Goal: Task Accomplishment & Management: Manage account settings

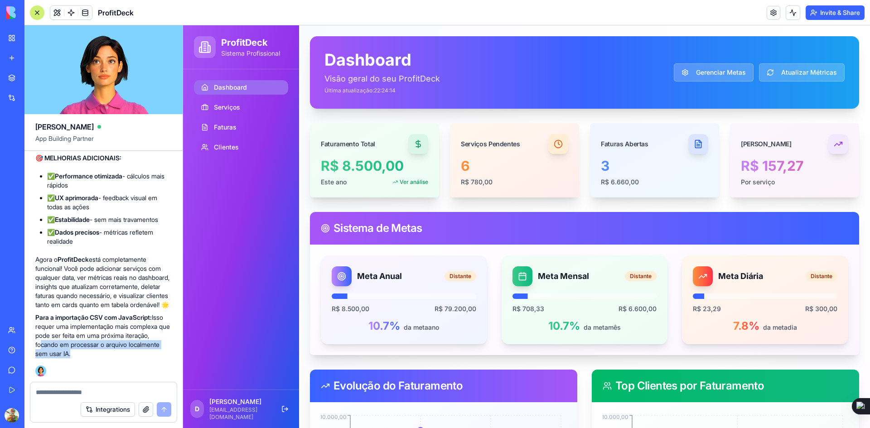
drag, startPoint x: 37, startPoint y: 343, endPoint x: 71, endPoint y: 353, distance: 35.0
click at [71, 353] on p "Para a importação CSV com JavaScript: Isso requer uma implementação mais comple…" at bounding box center [103, 335] width 136 height 45
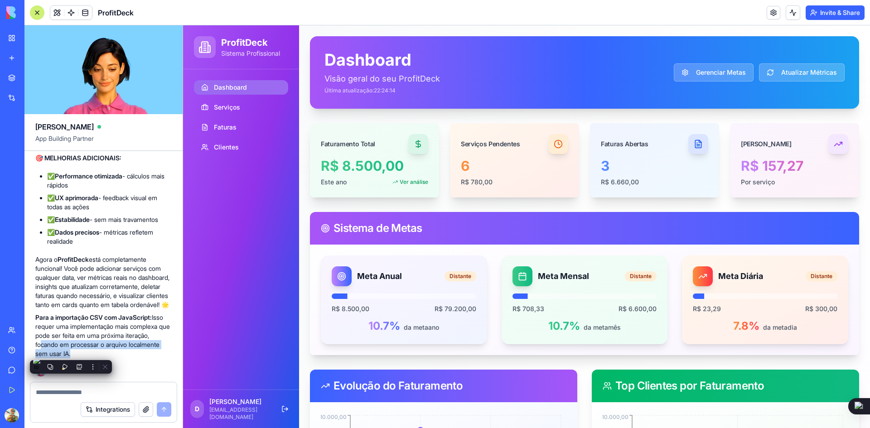
click at [48, 350] on p "Para a importação CSV com JavaScript: Isso requer uma implementação mais comple…" at bounding box center [103, 335] width 136 height 45
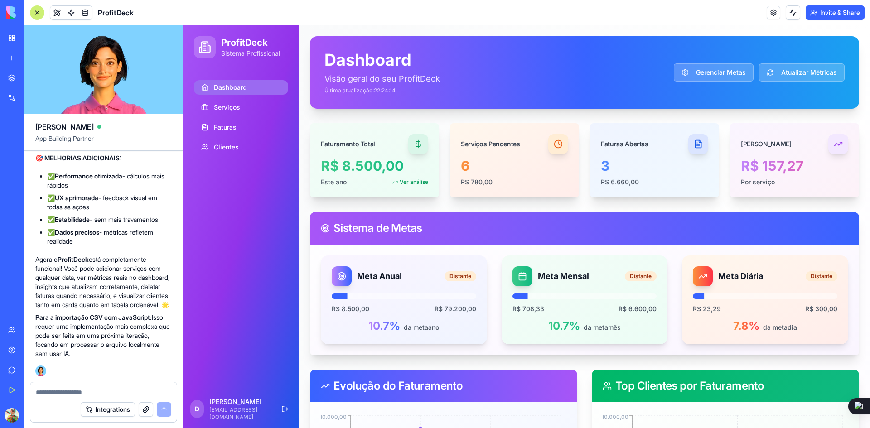
click at [36, 346] on p "Para a importação CSV com JavaScript: Isso requer uma implementação mais comple…" at bounding box center [103, 335] width 136 height 45
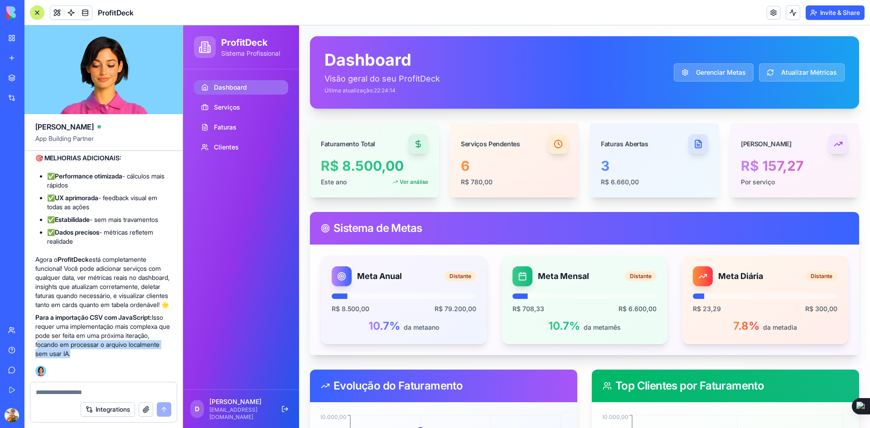
drag, startPoint x: 34, startPoint y: 345, endPoint x: 70, endPoint y: 353, distance: 36.7
copy p "focando em processar o arquivo localmente sem usar IA"
click at [69, 391] on textarea at bounding box center [103, 392] width 135 height 9
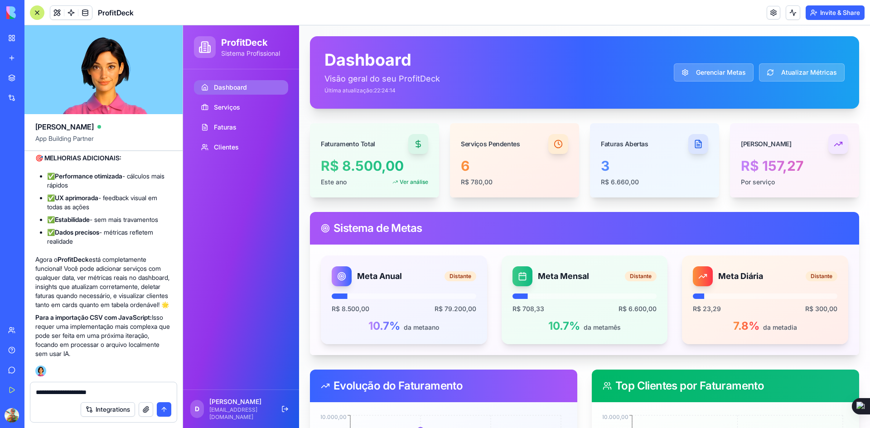
paste textarea "**********"
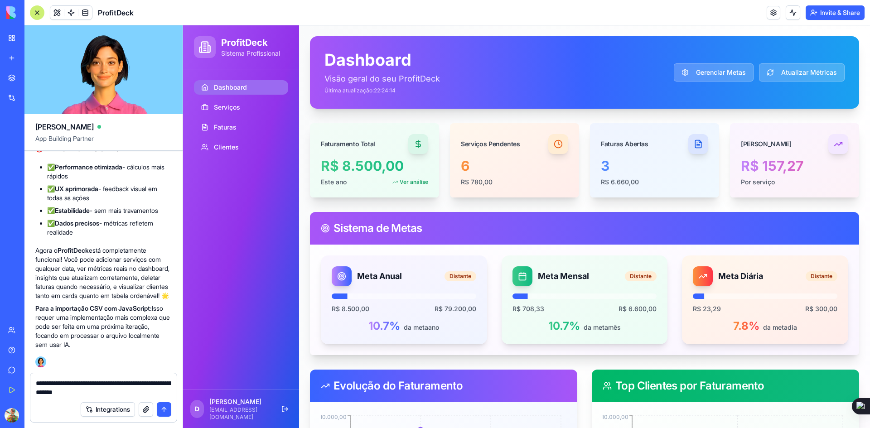
type textarea "**********"
click at [166, 409] on button "submit" at bounding box center [164, 409] width 14 height 14
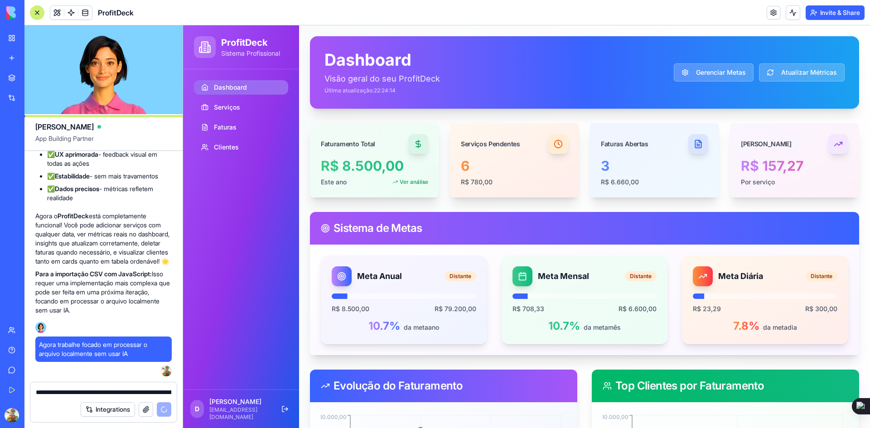
scroll to position [10879, 0]
click at [803, 77] on button "Atualizar Métricas" at bounding box center [802, 72] width 86 height 18
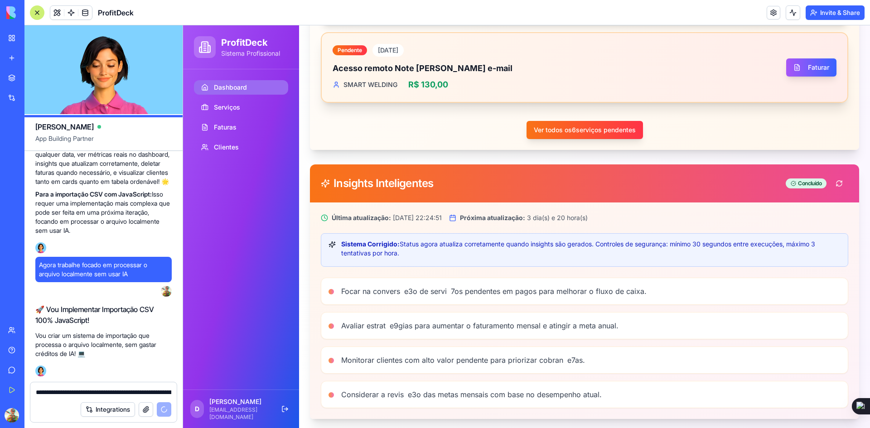
scroll to position [817, 0]
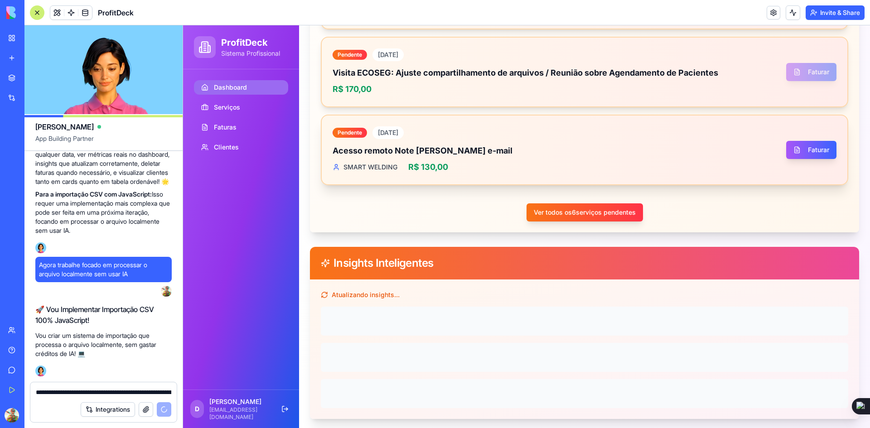
click at [830, 179] on div "Pendente 28/09/2025 Acesso remoto Note marcio Ajuste e-mail SMART WELDING R$ 13…" at bounding box center [584, 150] width 527 height 71
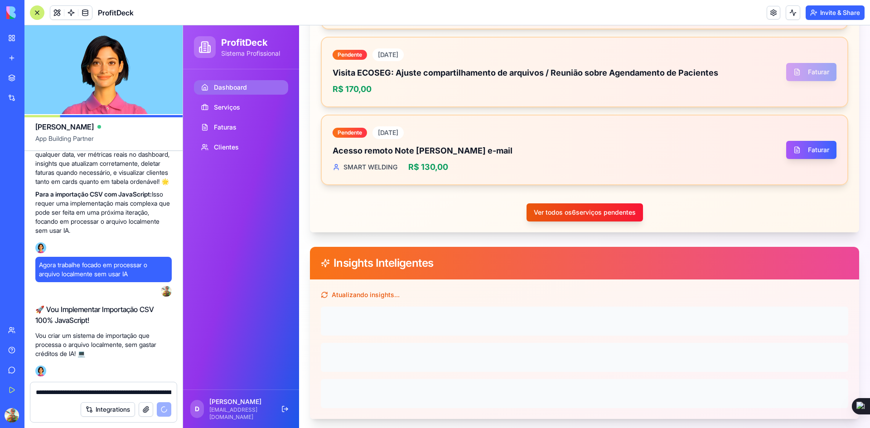
click at [580, 215] on button "Ver todos os 6 serviços pendentes" at bounding box center [584, 212] width 116 height 18
click at [583, 209] on button "Ver todos os 6 serviços pendentes" at bounding box center [584, 212] width 116 height 18
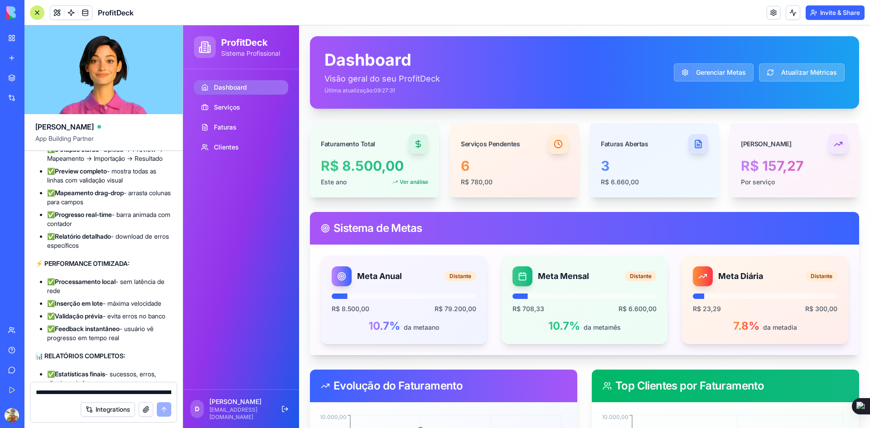
scroll to position [11261, 0]
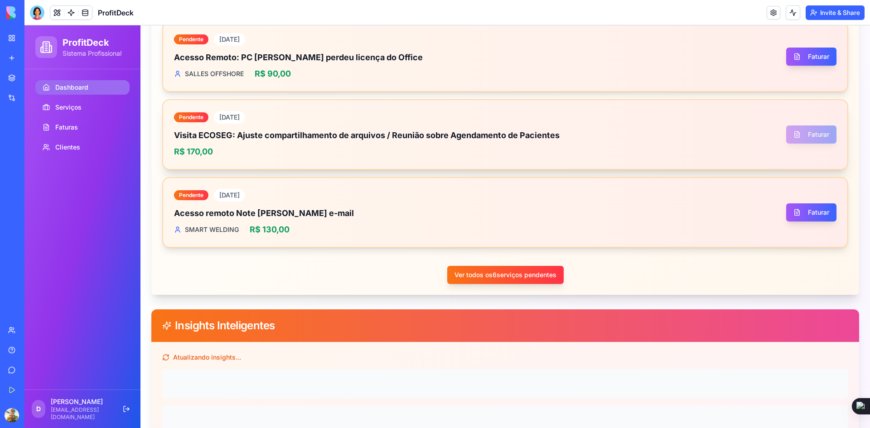
scroll to position [862, 0]
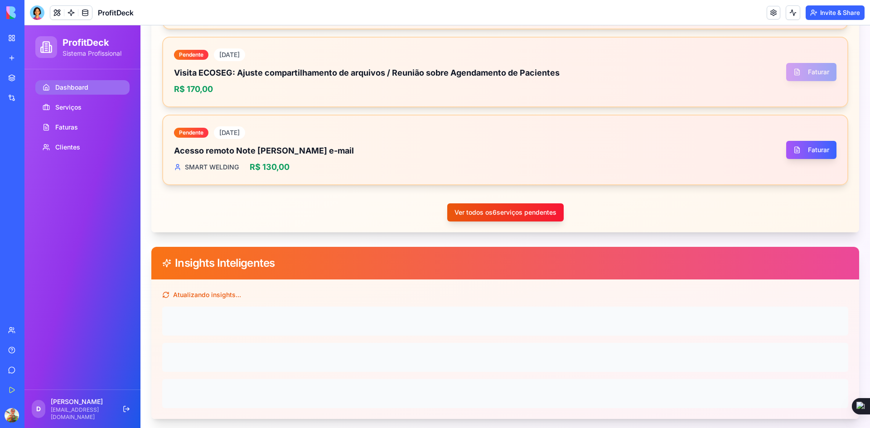
click at [504, 212] on button "Ver todos os 6 serviços pendentes" at bounding box center [505, 212] width 116 height 18
drag, startPoint x: 458, startPoint y: 212, endPoint x: 551, endPoint y: 214, distance: 93.8
click at [551, 214] on button "Ver todos os 6 serviços pendentes" at bounding box center [505, 212] width 116 height 18
drag, startPoint x: 572, startPoint y: 212, endPoint x: 450, endPoint y: 212, distance: 122.3
click at [450, 212] on div "Ver todos os 6 serviços pendentes" at bounding box center [505, 207] width 686 height 29
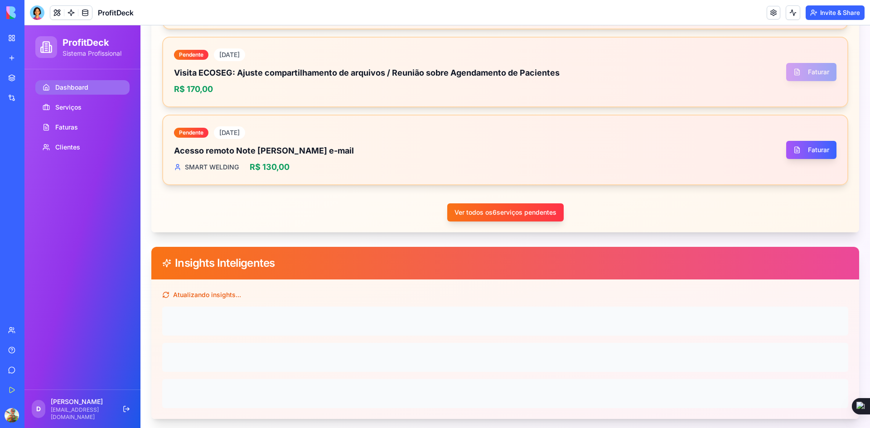
copy button "Ver todos os 6 serviços pendentes"
click at [391, 220] on div "Pendente 28/09/2025 Visita: Manutenção PC recepção SALLES OFFSHORE R$ 130,00 Fa…" at bounding box center [505, 12] width 708 height 440
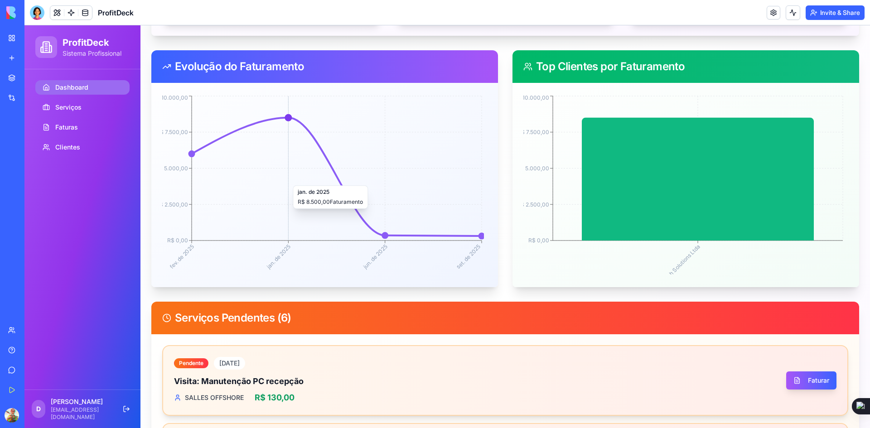
scroll to position [318, 0]
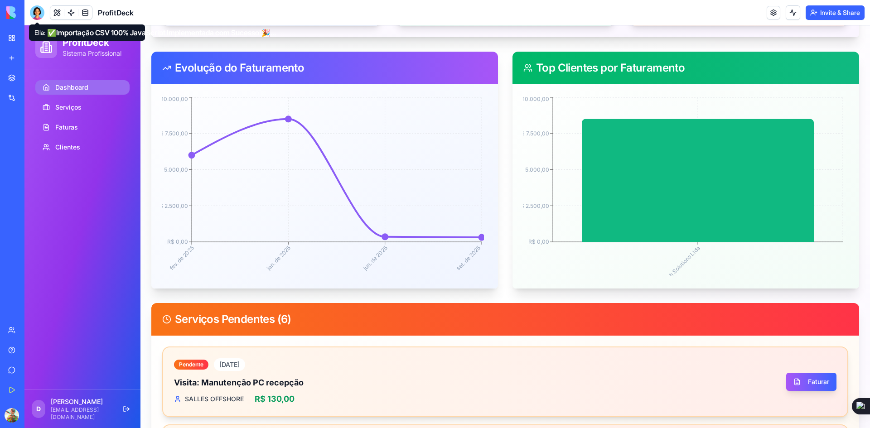
click at [41, 16] on div at bounding box center [37, 12] width 14 height 14
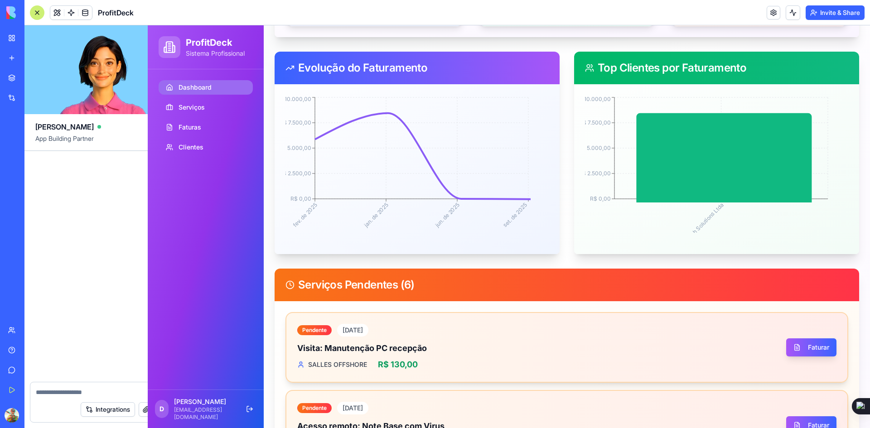
scroll to position [0, 0]
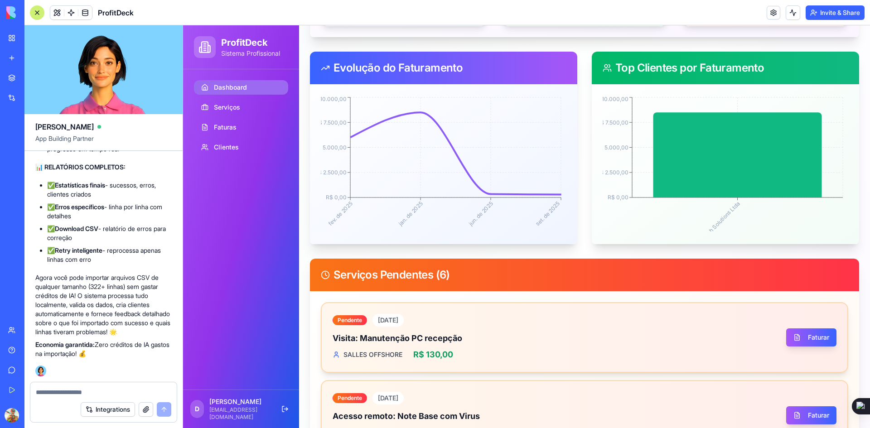
click at [77, 388] on textarea at bounding box center [103, 392] width 135 height 9
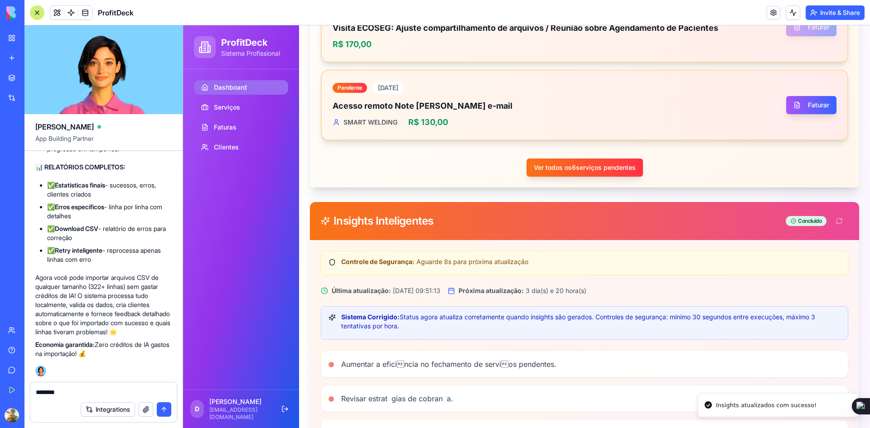
scroll to position [901, 0]
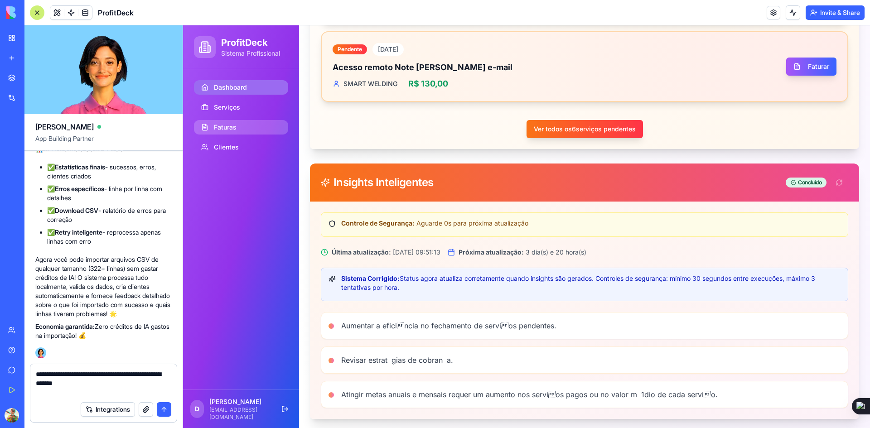
click at [217, 130] on span "Faturas" at bounding box center [225, 127] width 23 height 9
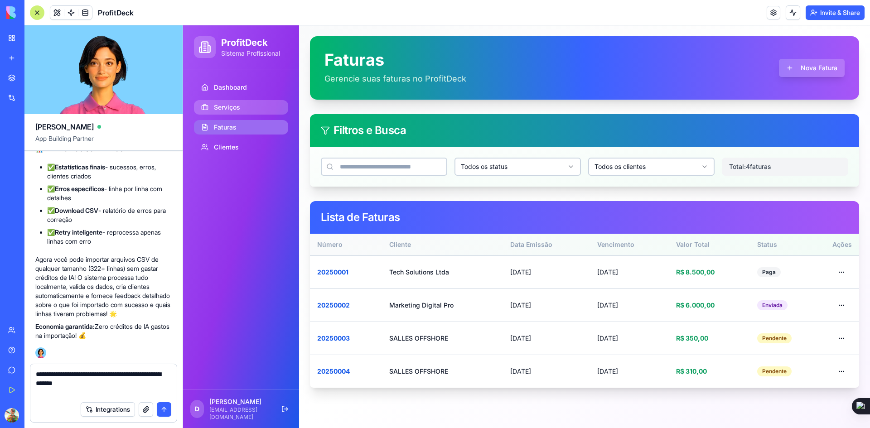
click at [239, 110] on span "Serviços" at bounding box center [227, 107] width 26 height 9
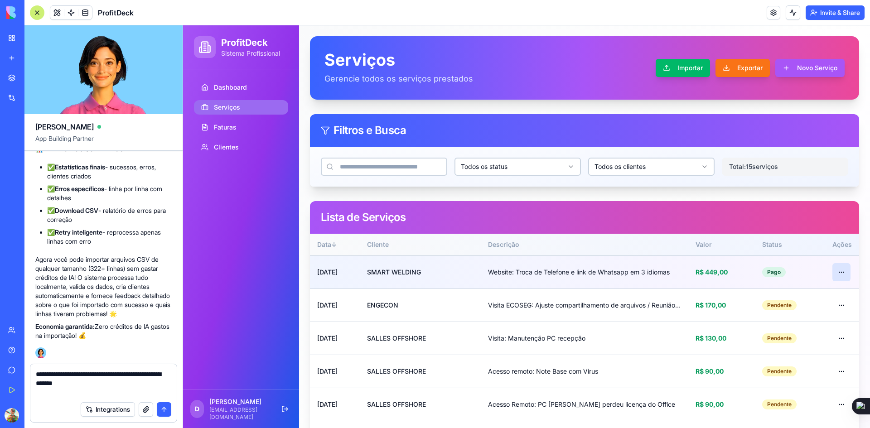
click at [833, 273] on html "ProfitDeck Sistema Profissional Dashboard Serviços Faturas Clientes D Douglas d…" at bounding box center [526, 393] width 687 height 737
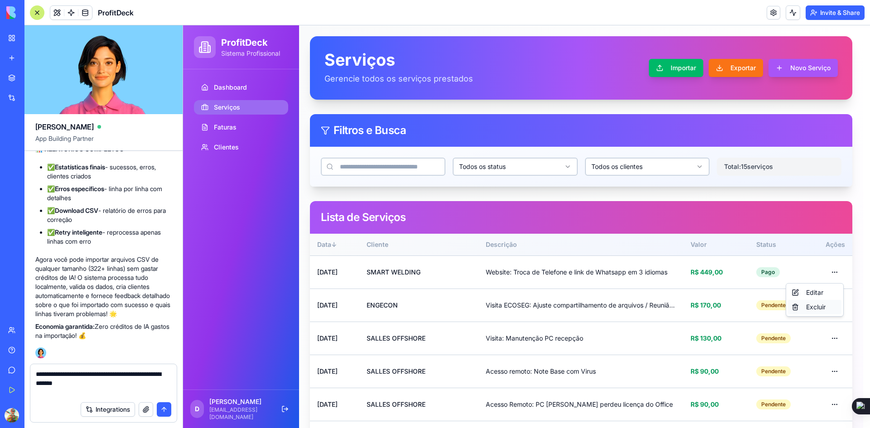
click at [816, 304] on div "Excluir" at bounding box center [814, 307] width 53 height 14
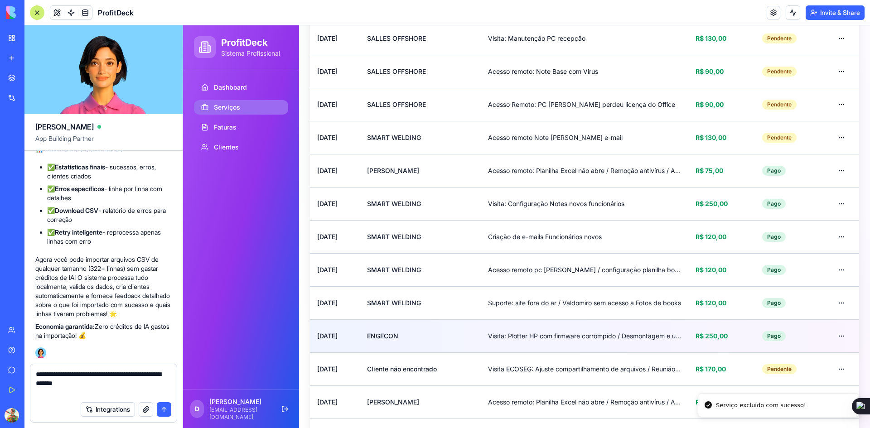
scroll to position [301, 0]
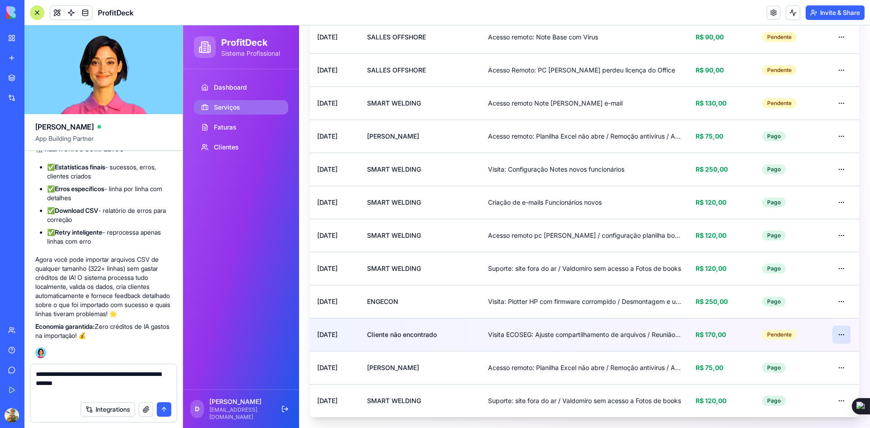
click at [836, 334] on html "ProfitDeck Sistema Profissional Dashboard Serviços Faturas Clientes D Douglas d…" at bounding box center [526, 76] width 687 height 704
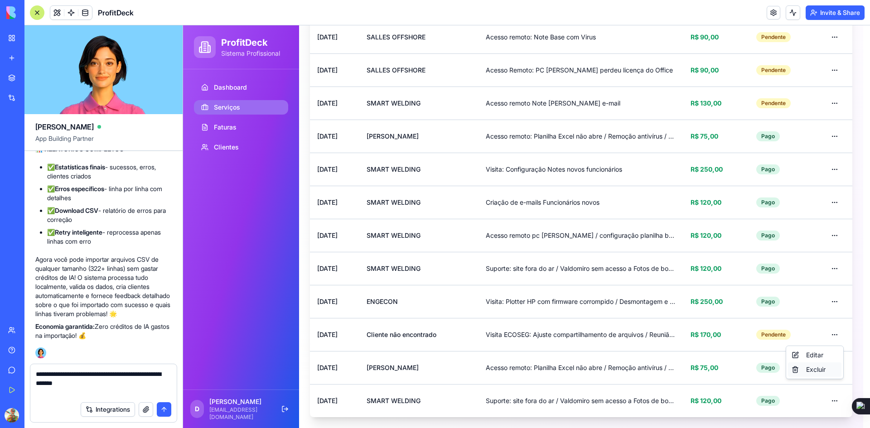
click at [814, 370] on div "Excluir" at bounding box center [814, 369] width 53 height 14
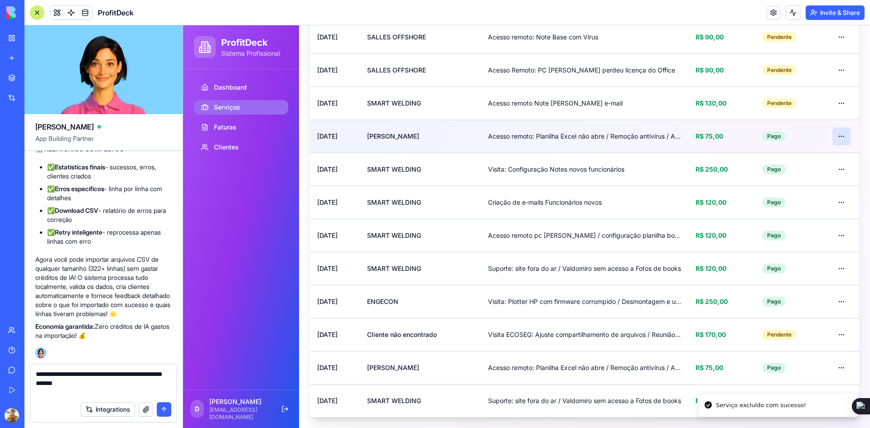
click at [833, 134] on html "ProfitDeck Sistema Profissional Dashboard Serviços Faturas Clientes D Douglas d…" at bounding box center [526, 76] width 687 height 704
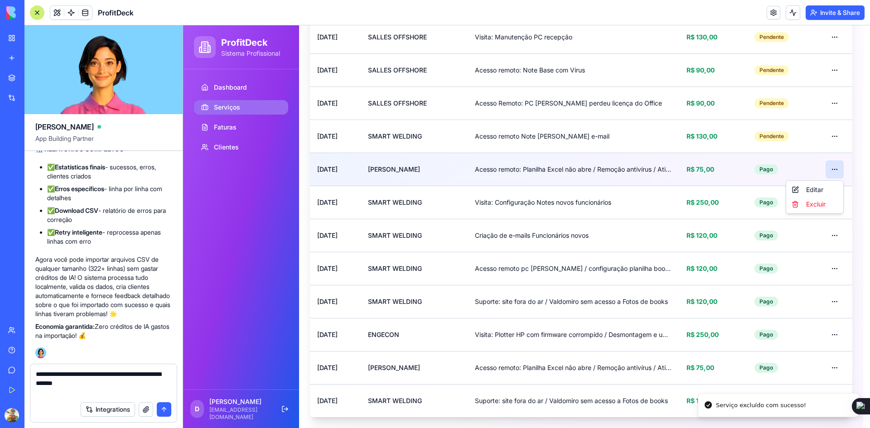
scroll to position [268, 0]
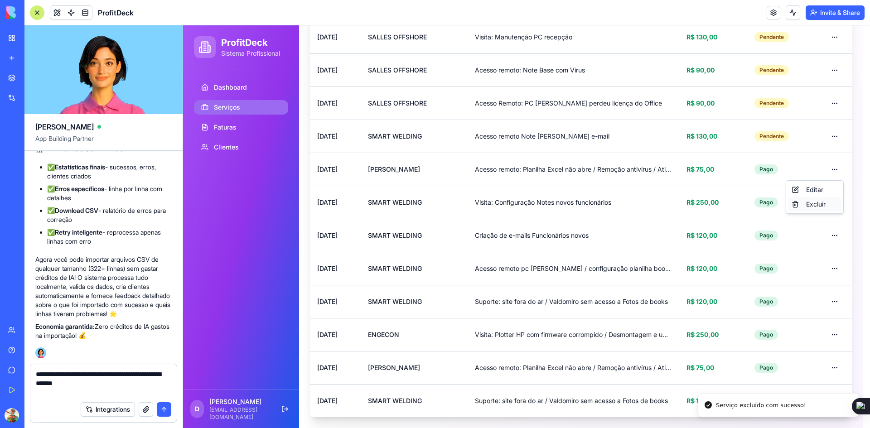
click at [818, 206] on div "Excluir" at bounding box center [814, 204] width 53 height 14
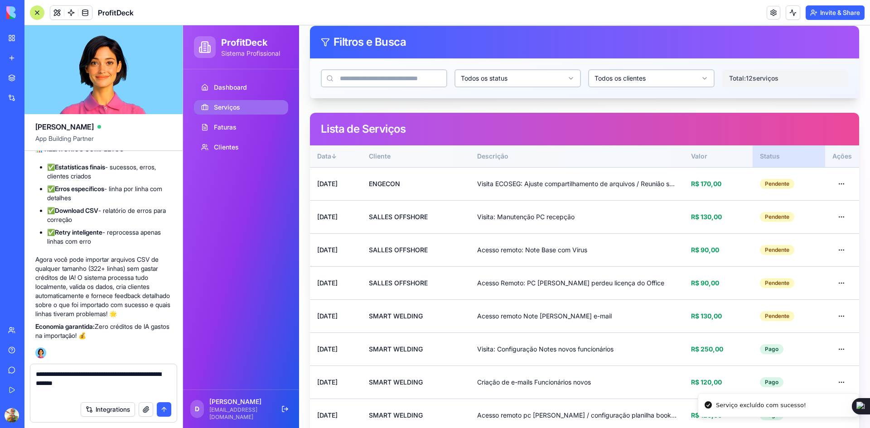
scroll to position [54, 0]
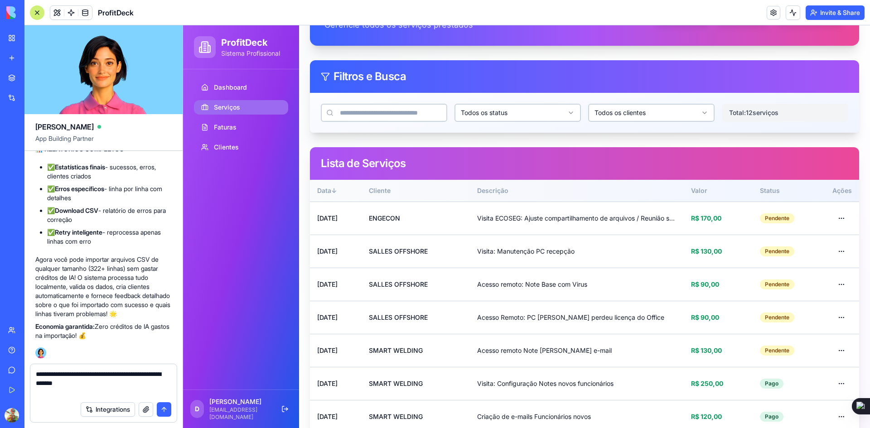
click at [562, 115] on html "ProfitDeck Sistema Profissional Dashboard Serviços Faturas Clientes D Douglas d…" at bounding box center [526, 290] width 687 height 638
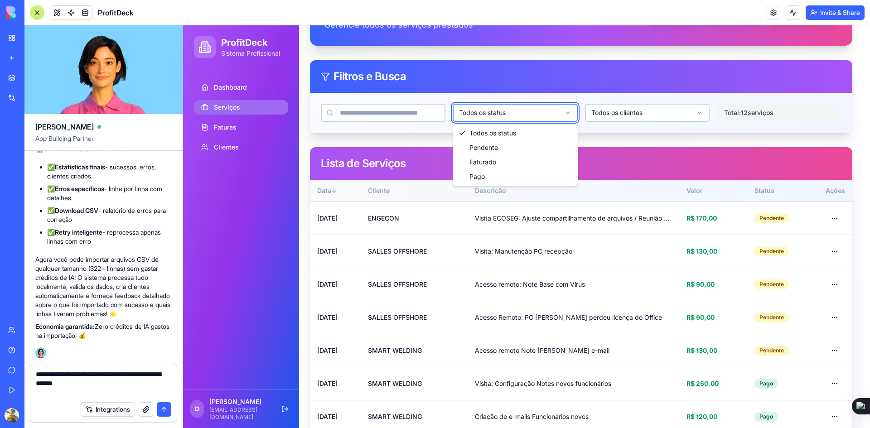
click at [562, 115] on html "ProfitDeck Sistema Profissional Dashboard Serviços Faturas Clientes D Douglas d…" at bounding box center [526, 290] width 687 height 638
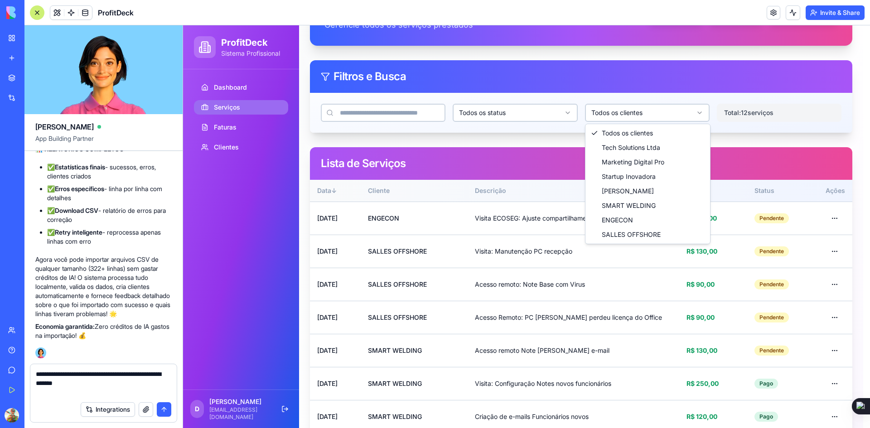
click at [630, 110] on html "ProfitDeck Sistema Profissional Dashboard Serviços Faturas Clientes D Douglas d…" at bounding box center [526, 290] width 687 height 638
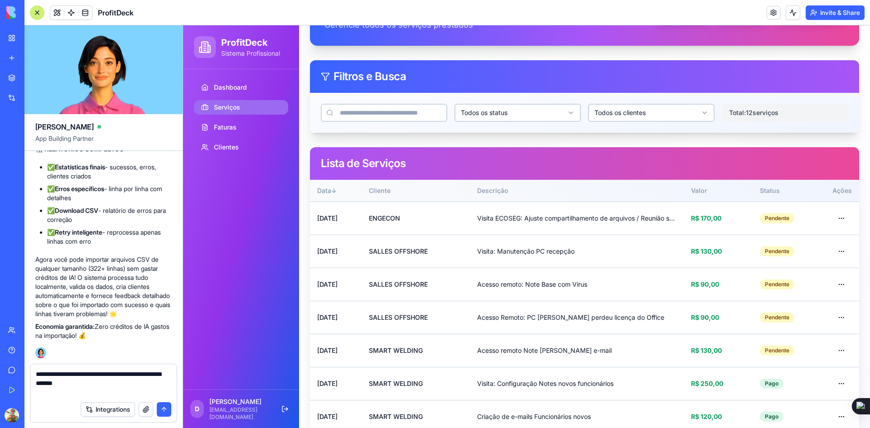
drag, startPoint x: 742, startPoint y: 115, endPoint x: 770, endPoint y: 119, distance: 28.4
click at [742, 115] on span "Total: 12 serviços" at bounding box center [753, 112] width 49 height 9
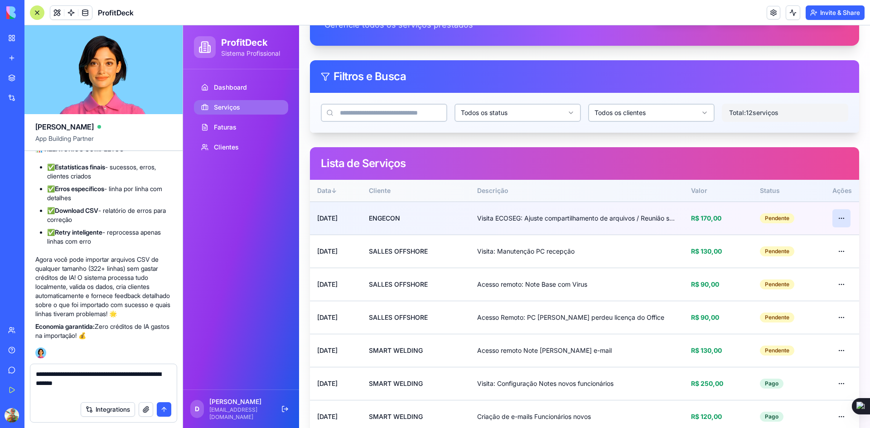
click at [835, 213] on html "ProfitDeck Sistema Profissional Dashboard Serviços Faturas Clientes D Douglas d…" at bounding box center [526, 290] width 687 height 638
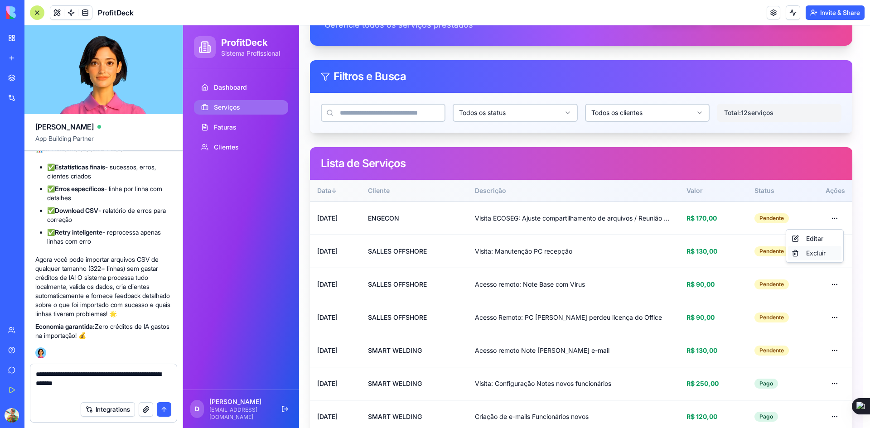
click at [816, 251] on div "Excluir" at bounding box center [814, 253] width 53 height 14
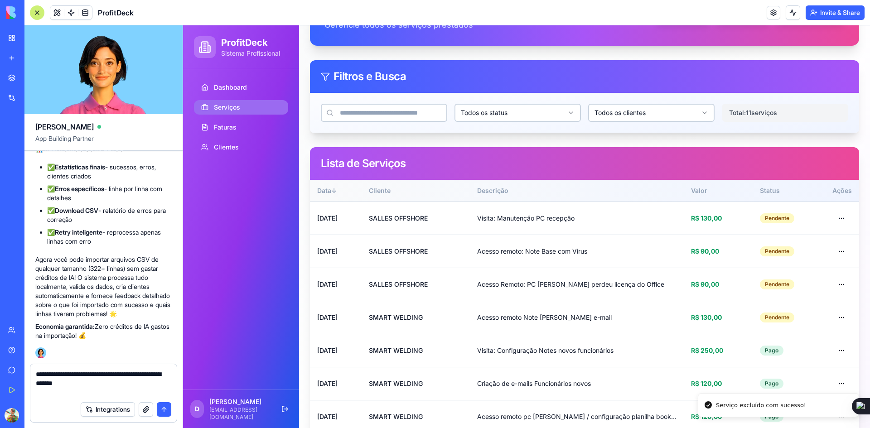
click at [95, 392] on textarea "**********" at bounding box center [103, 383] width 135 height 27
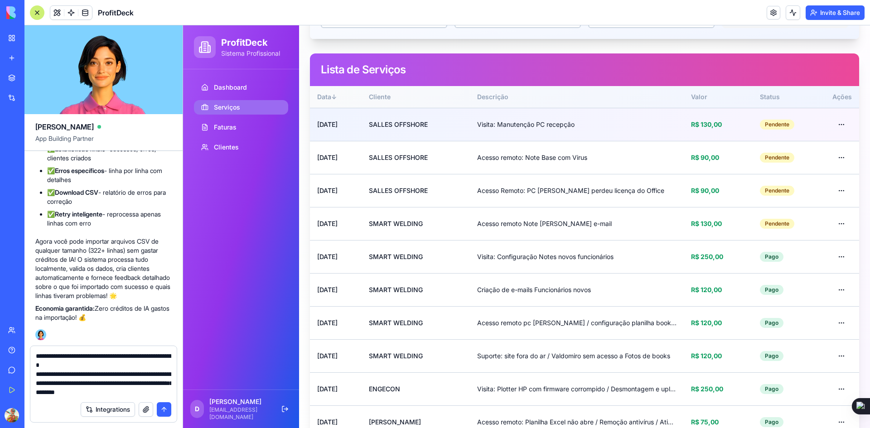
scroll to position [21, 0]
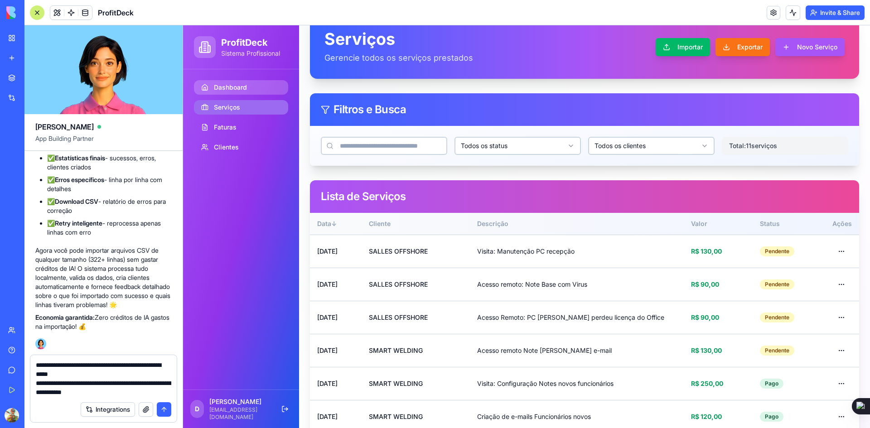
click at [232, 90] on span "Dashboard" at bounding box center [230, 87] width 33 height 9
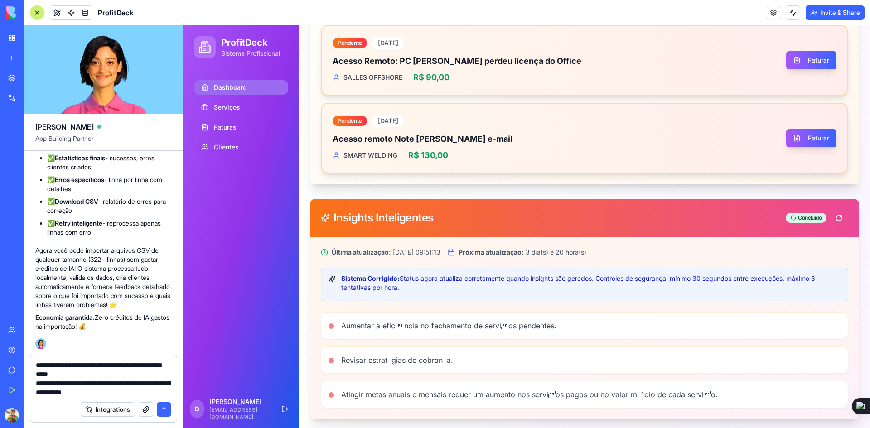
scroll to position [703, 0]
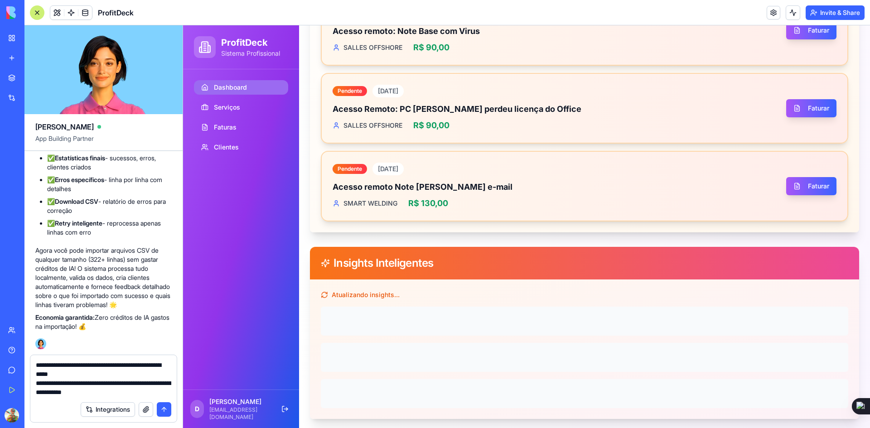
click at [152, 394] on textarea "**********" at bounding box center [103, 379] width 135 height 36
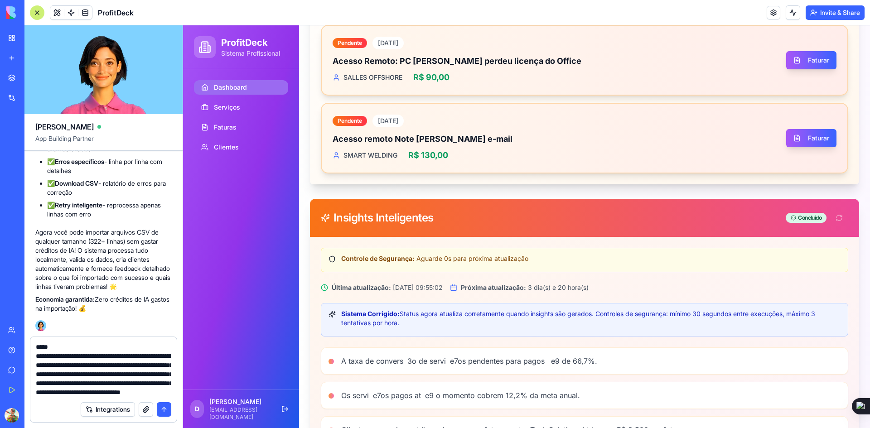
scroll to position [35, 0]
type textarea "**********"
click at [161, 410] on button "submit" at bounding box center [164, 409] width 14 height 14
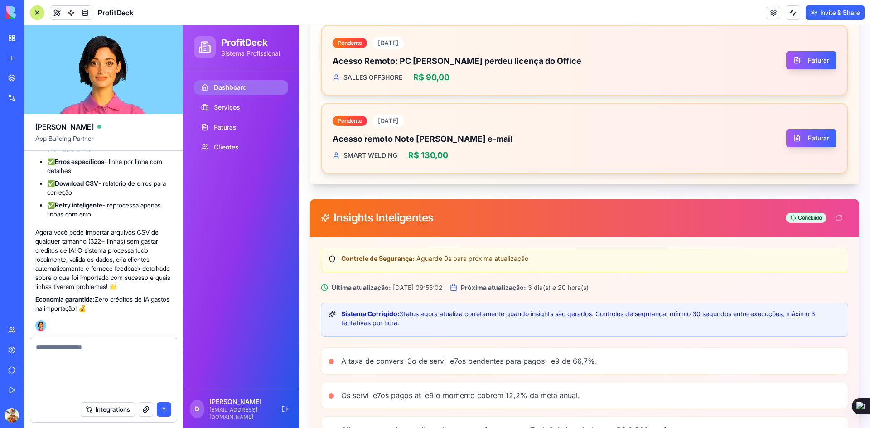
scroll to position [0, 0]
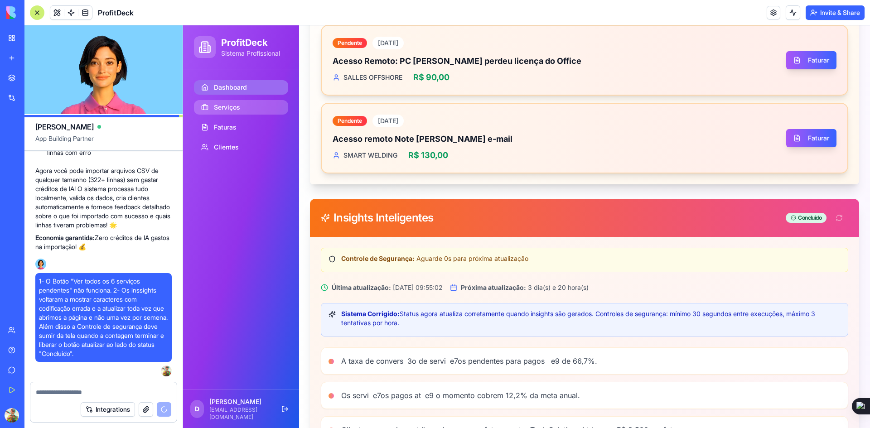
click at [232, 104] on span "Serviços" at bounding box center [227, 107] width 26 height 9
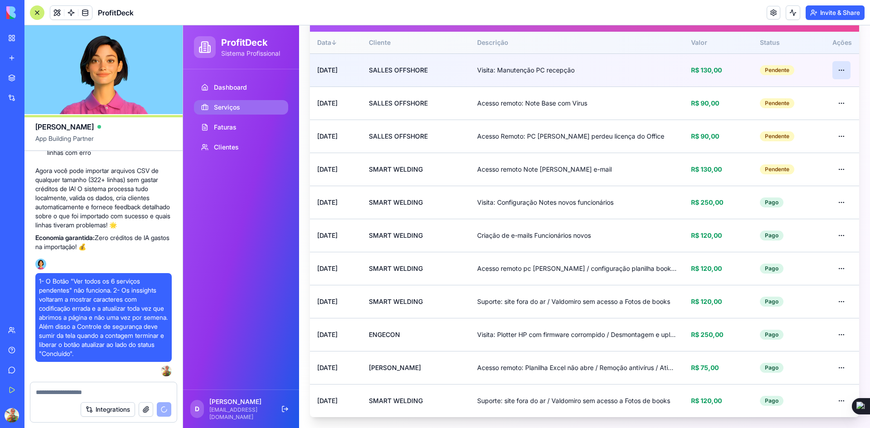
click at [836, 69] on html "ProfitDeck Sistema Profissional Dashboard Serviços Faturas Clientes D Douglas d…" at bounding box center [526, 125] width 687 height 605
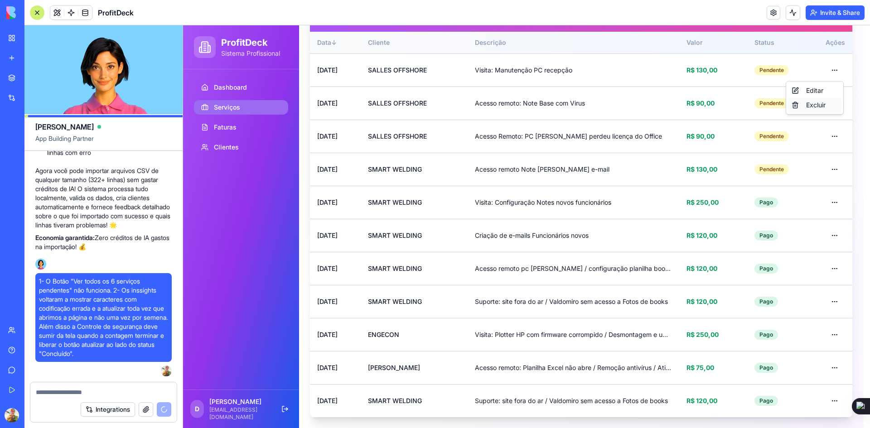
click at [818, 106] on div "Excluir" at bounding box center [814, 105] width 53 height 14
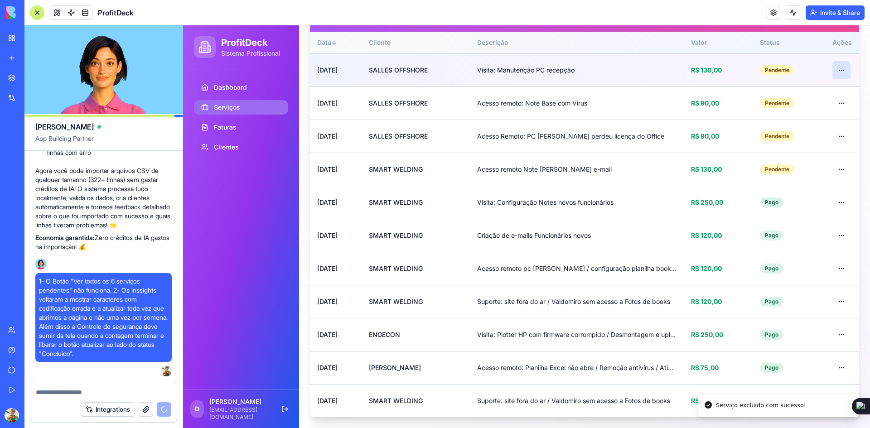
click at [839, 72] on html "ProfitDeck Sistema Profissional Dashboard Serviços Faturas Clientes D Douglas d…" at bounding box center [526, 125] width 687 height 605
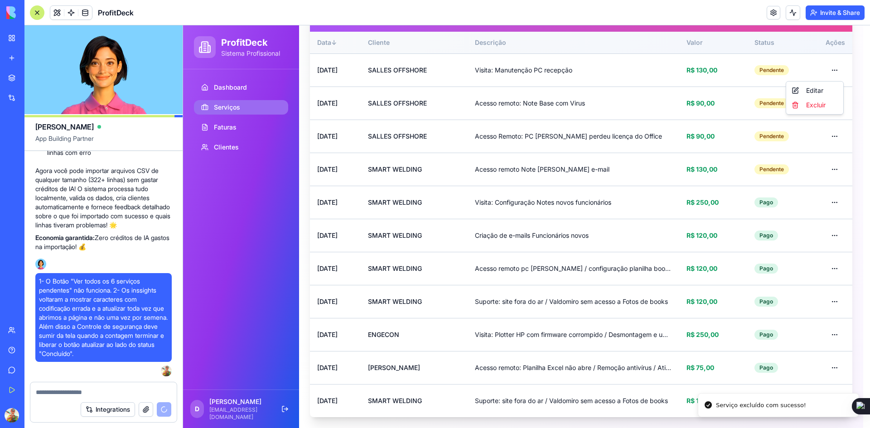
scroll to position [169, 0]
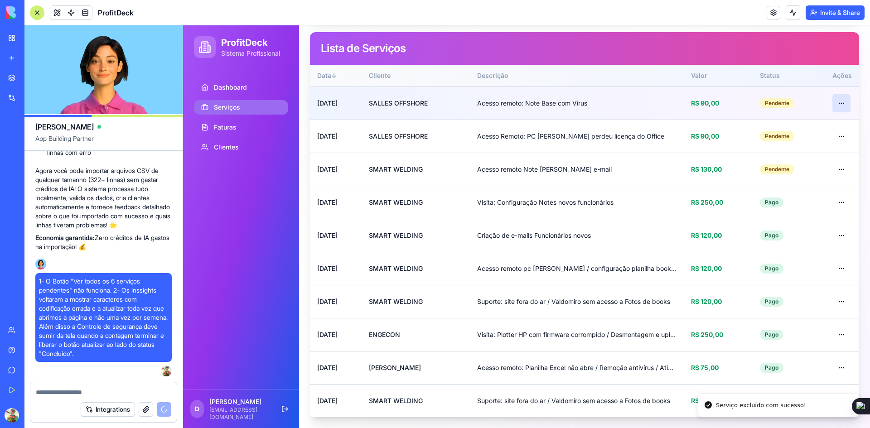
click at [833, 103] on html "ProfitDeck Sistema Profissional Dashboard Serviços Faturas Clientes D Douglas d…" at bounding box center [526, 142] width 687 height 572
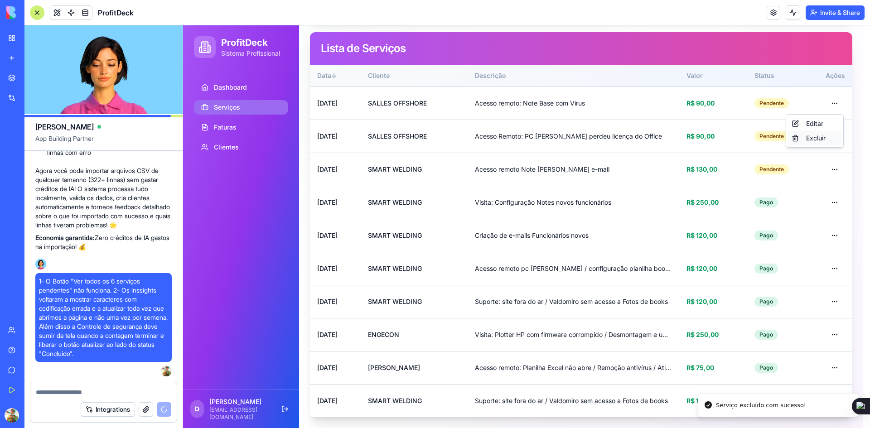
click at [813, 138] on div "Excluir" at bounding box center [814, 138] width 53 height 14
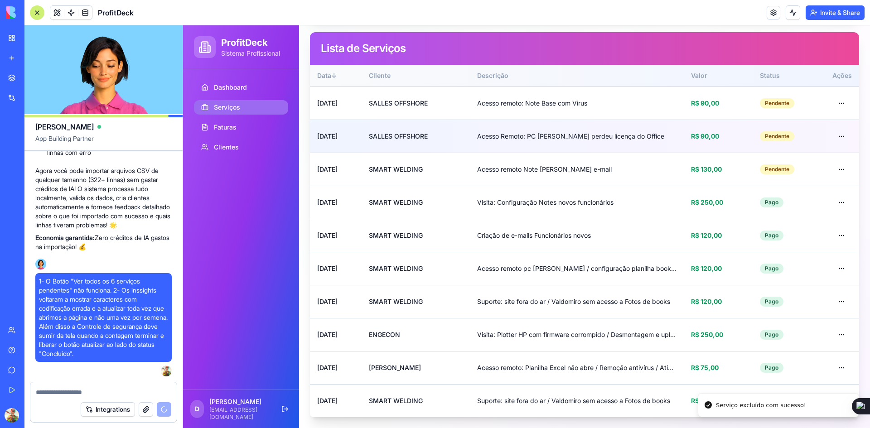
scroll to position [136, 0]
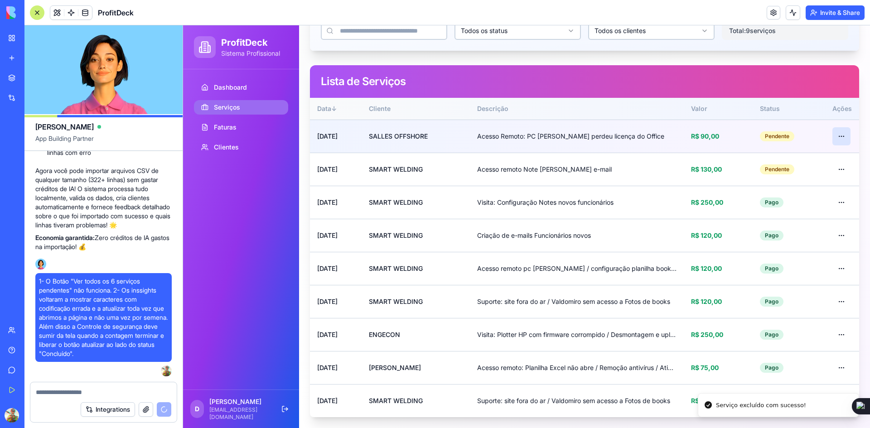
click at [832, 132] on html "ProfitDeck Sistema Profissional Dashboard Serviços Faturas Clientes D Douglas d…" at bounding box center [526, 158] width 687 height 539
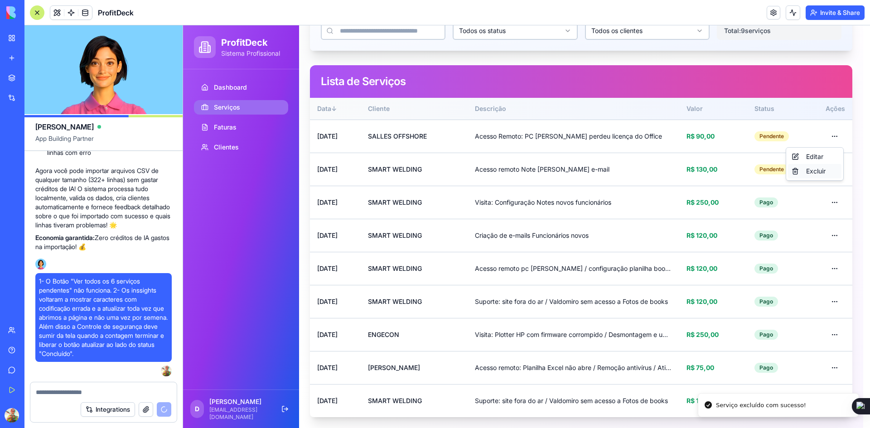
click at [827, 169] on div "Excluir" at bounding box center [814, 171] width 53 height 14
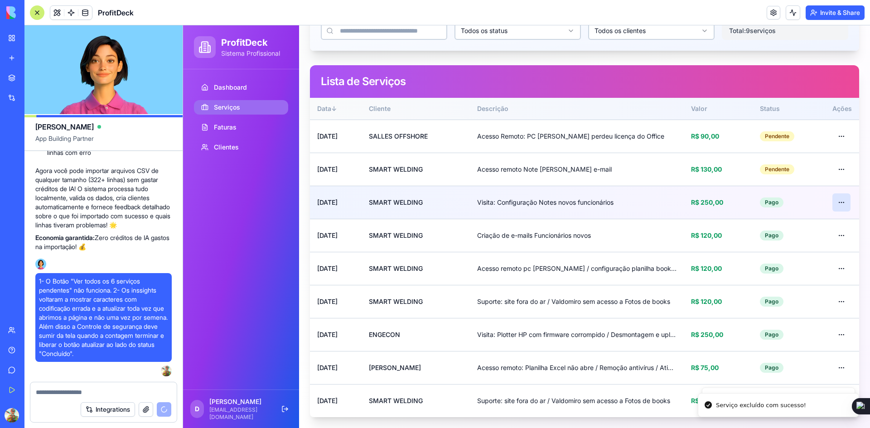
scroll to position [103, 0]
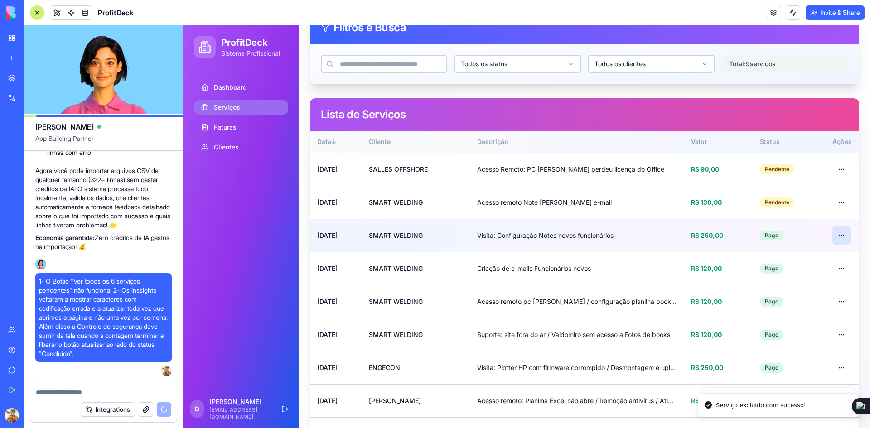
click at [832, 198] on html "ProfitDeck Sistema Profissional Dashboard Serviços Faturas Clientes D Douglas d…" at bounding box center [526, 192] width 687 height 539
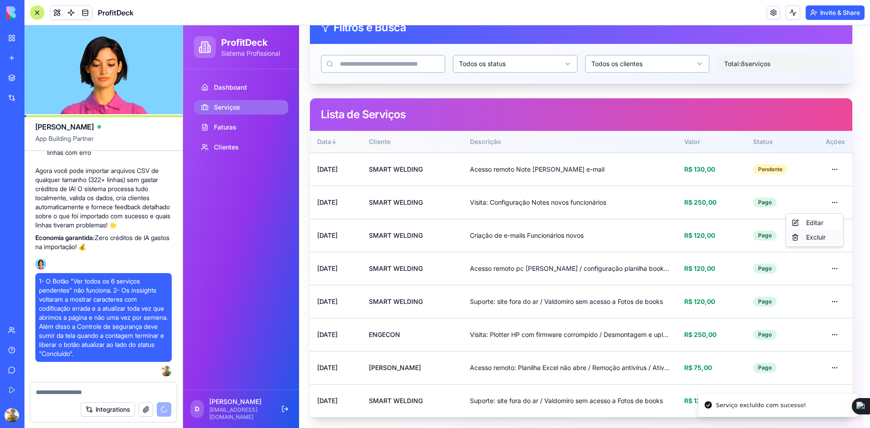
click at [820, 239] on div "Excluir" at bounding box center [814, 237] width 53 height 14
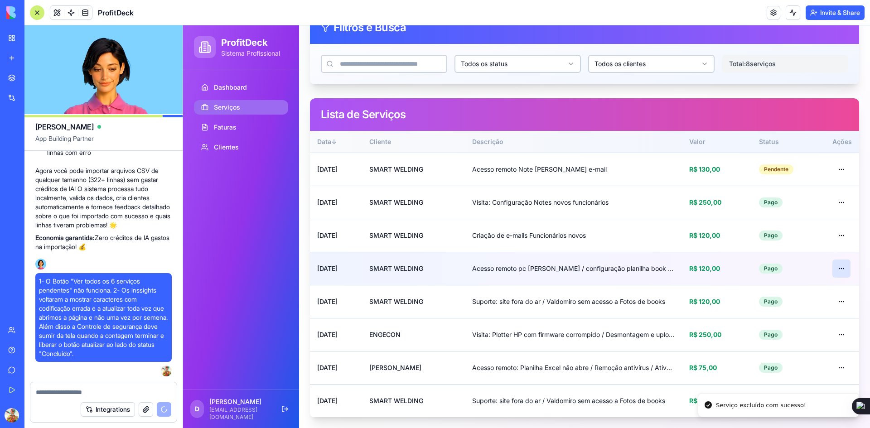
click at [832, 267] on html "ProfitDeck Sistema Profissional Dashboard Serviços Faturas Clientes D Douglas d…" at bounding box center [526, 176] width 687 height 506
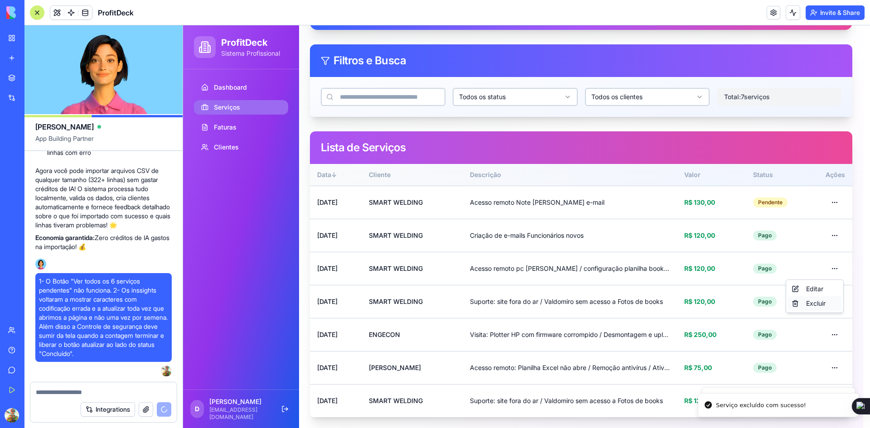
scroll to position [70, 0]
click at [826, 304] on div "Excluir" at bounding box center [814, 303] width 53 height 14
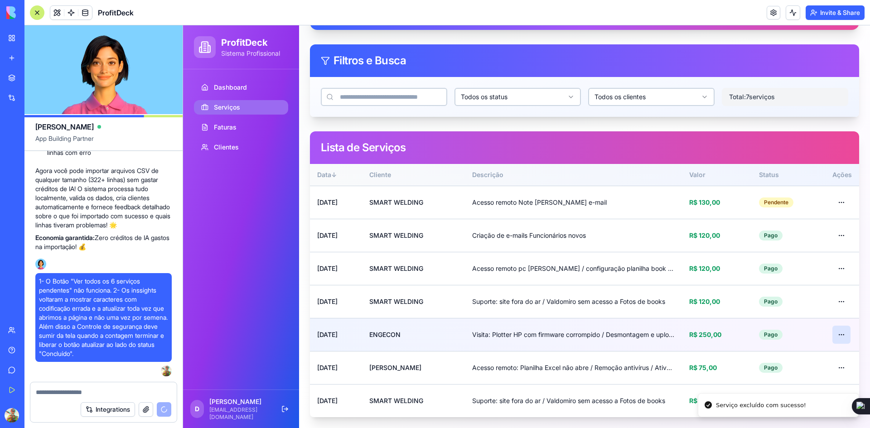
click at [834, 331] on html "ProfitDeck Sistema Profissional Dashboard Serviços Faturas Clientes D Douglas d…" at bounding box center [526, 192] width 687 height 473
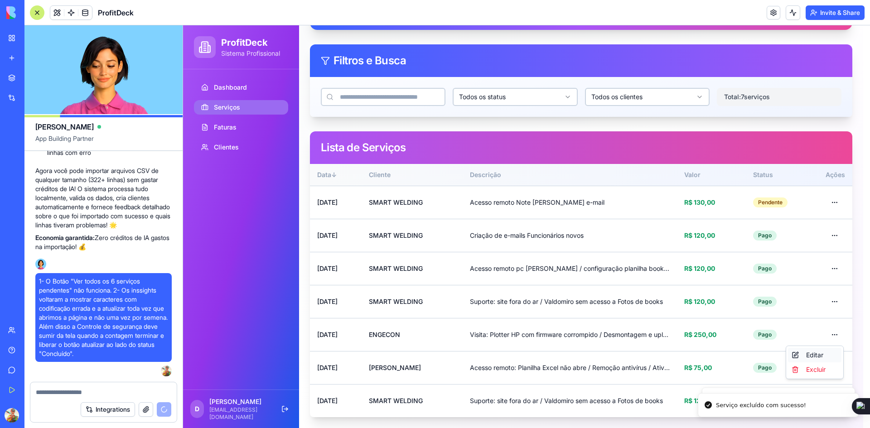
scroll to position [37, 0]
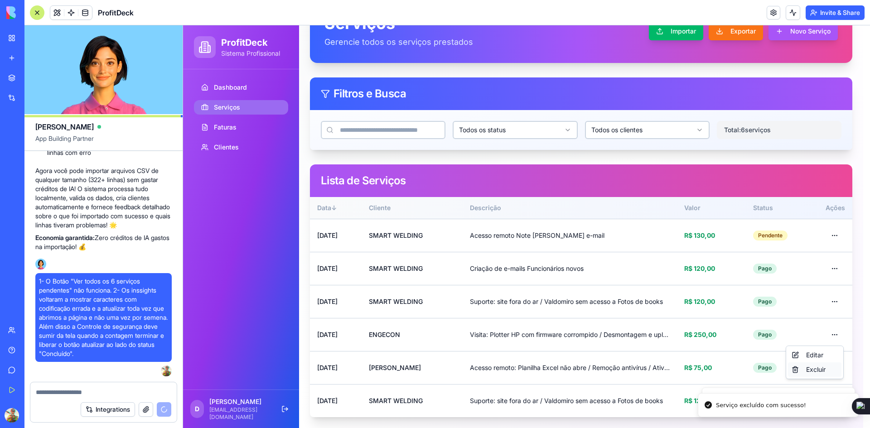
click at [819, 371] on div "Excluir" at bounding box center [814, 369] width 53 height 14
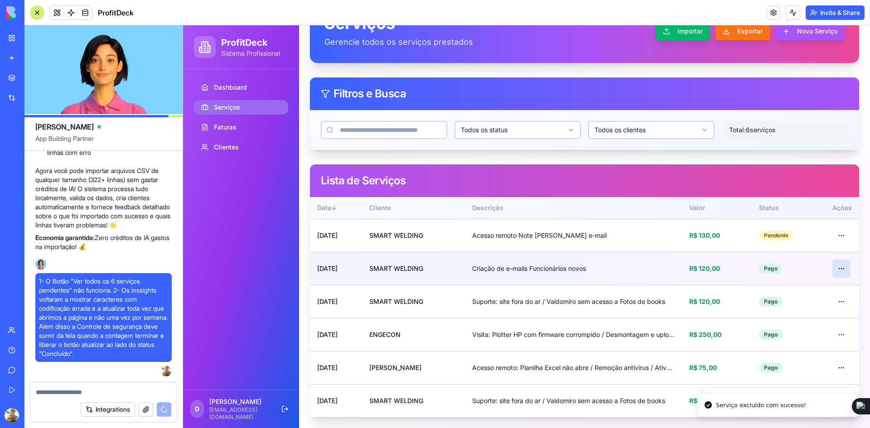
click at [836, 269] on html "ProfitDeck Sistema Profissional Dashboard Serviços Faturas Clientes D Douglas d…" at bounding box center [526, 209] width 687 height 440
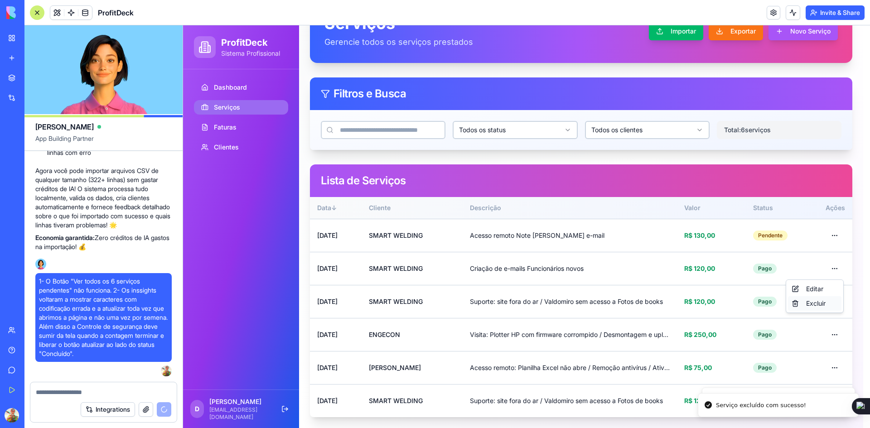
scroll to position [4, 0]
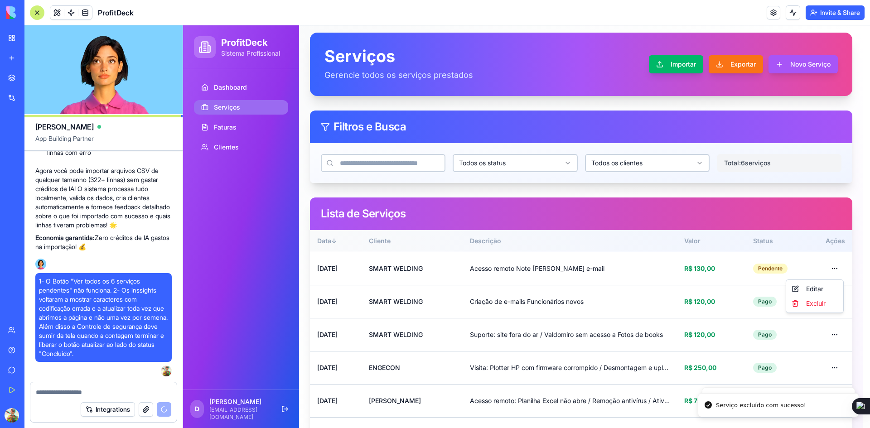
click at [814, 307] on html "ProfitDeck Sistema Profissional Dashboard Serviços Faturas Clientes D Douglas d…" at bounding box center [526, 242] width 687 height 440
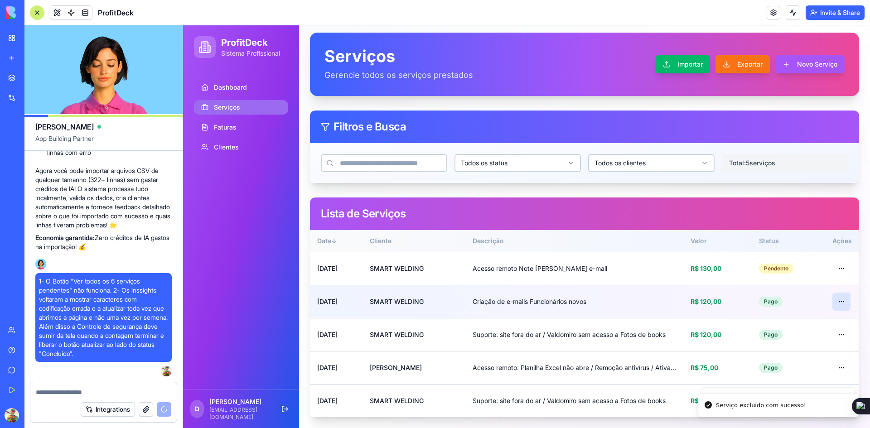
click at [835, 301] on html "ProfitDeck Sistema Profissional Dashboard Serviços Faturas Clientes D Douglas d…" at bounding box center [526, 225] width 687 height 406
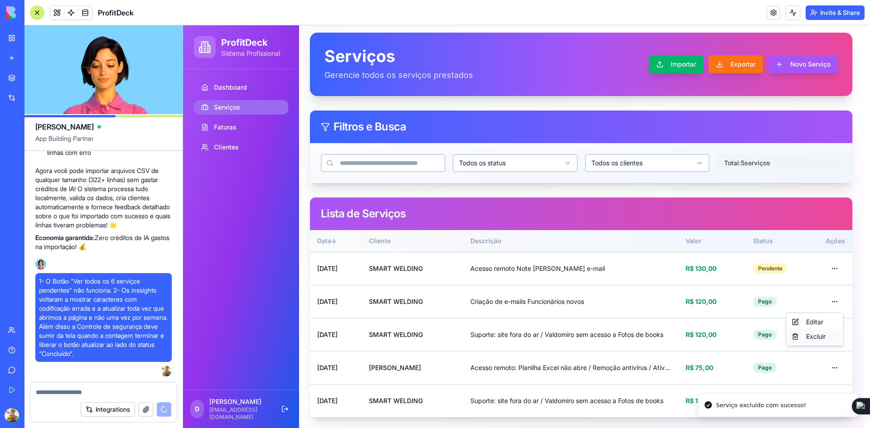
click at [822, 337] on div "Excluir" at bounding box center [814, 336] width 53 height 14
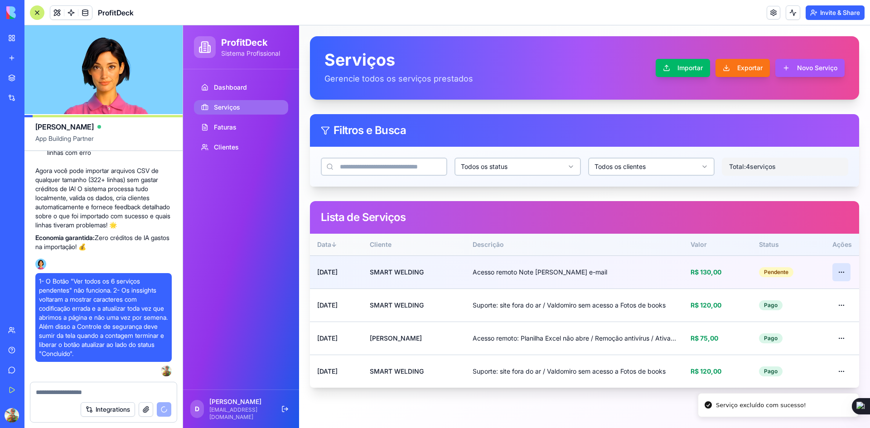
scroll to position [0, 0]
click at [834, 272] on html "ProfitDeck Sistema Profissional Dashboard Serviços Faturas Clientes D Douglas d…" at bounding box center [526, 226] width 687 height 403
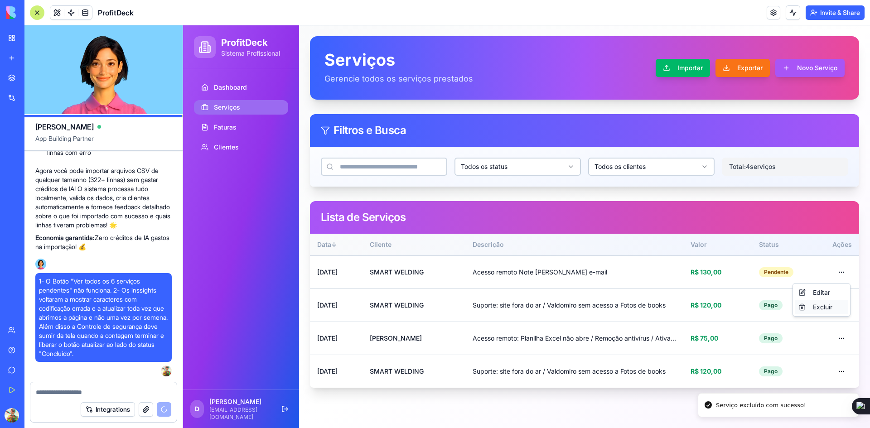
click at [822, 309] on div "Excluir" at bounding box center [821, 307] width 53 height 14
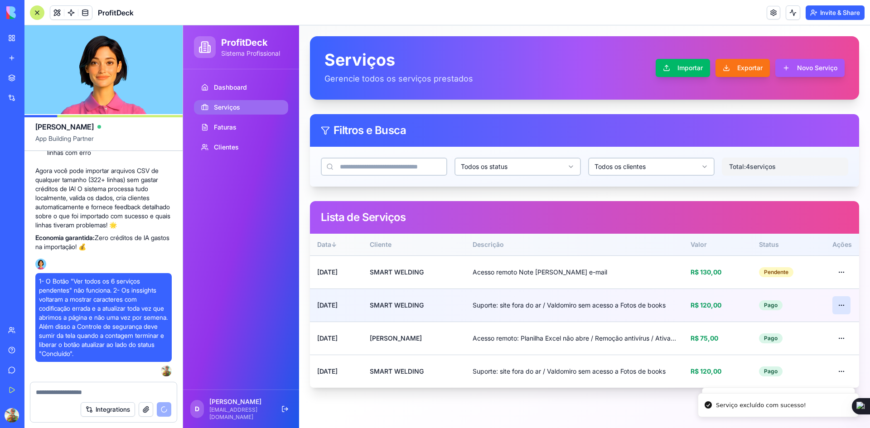
click at [841, 302] on html "ProfitDeck Sistema Profissional Dashboard Serviços Faturas Clientes D Douglas d…" at bounding box center [526, 226] width 687 height 403
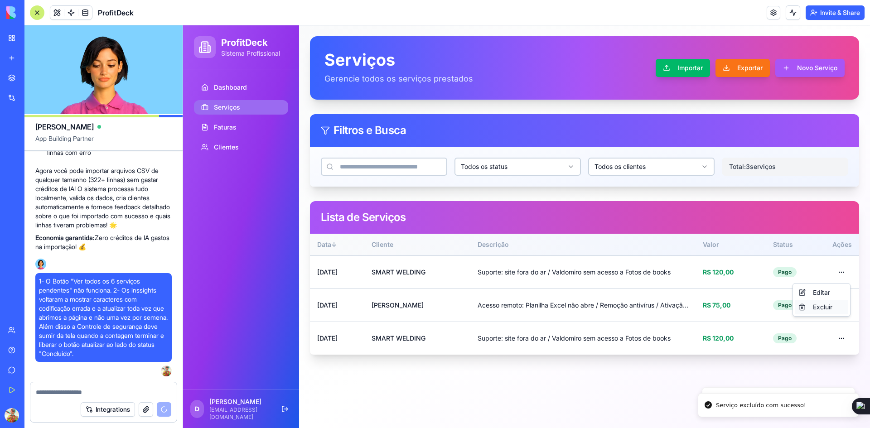
click at [828, 309] on div "Excluir" at bounding box center [821, 307] width 53 height 14
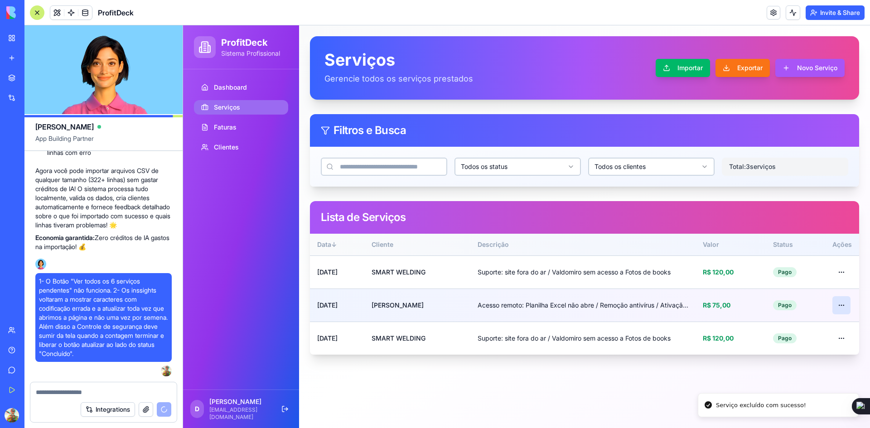
click at [846, 302] on html "ProfitDeck Sistema Profissional Dashboard Serviços Faturas Clientes D Douglas d…" at bounding box center [526, 226] width 687 height 403
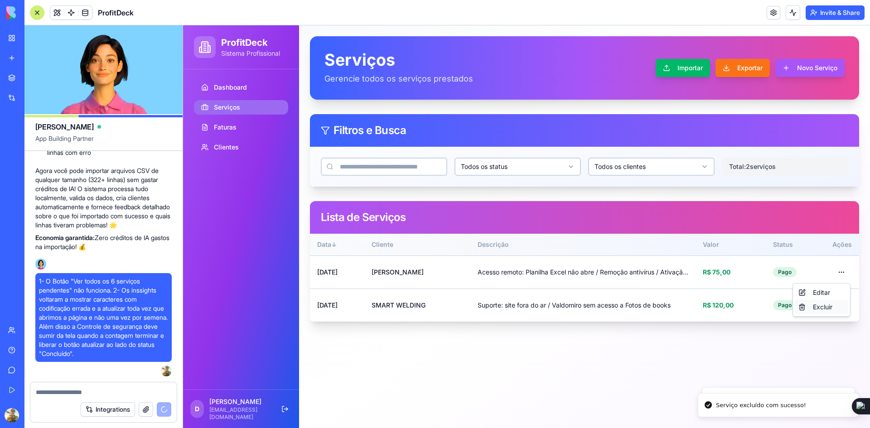
click at [826, 309] on div "Excluir" at bounding box center [821, 307] width 53 height 14
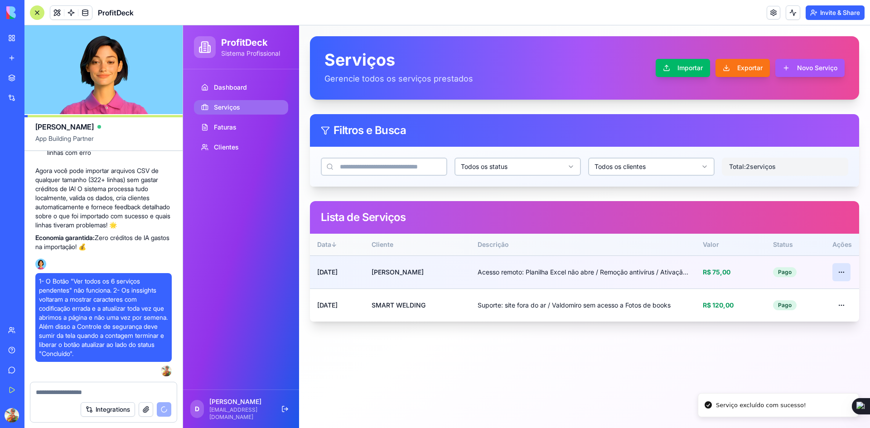
click at [841, 276] on html "ProfitDeck Sistema Profissional Dashboard Serviços Faturas Clientes D Douglas d…" at bounding box center [526, 226] width 687 height 403
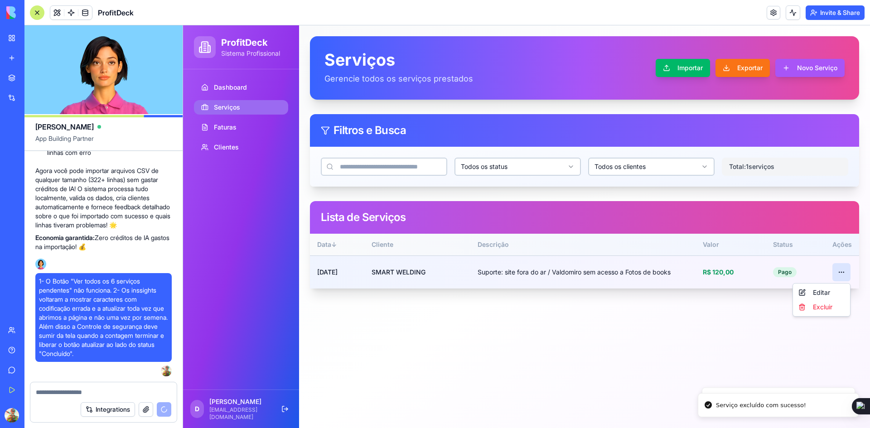
click at [840, 274] on html "ProfitDeck Sistema Profissional Dashboard Serviços Faturas Clientes D Douglas d…" at bounding box center [526, 226] width 687 height 403
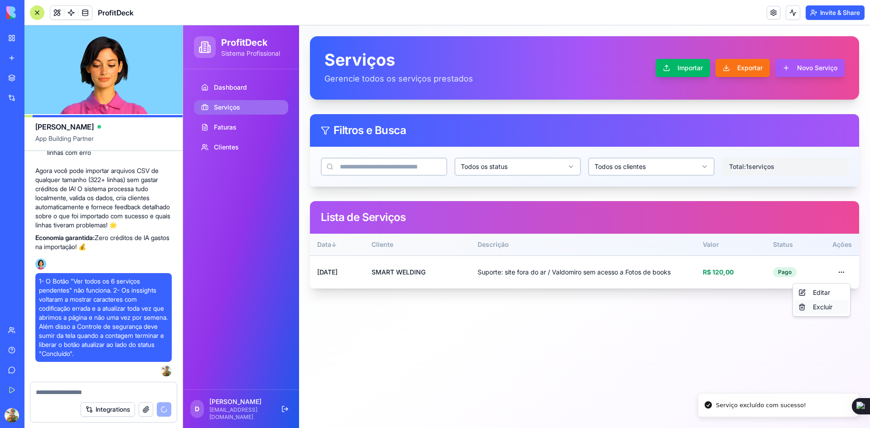
click at [823, 306] on div "Excluir" at bounding box center [821, 307] width 53 height 14
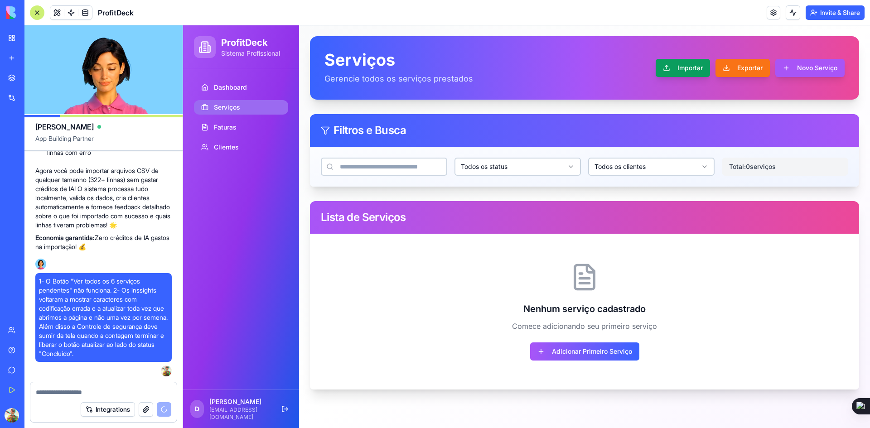
click at [676, 64] on button "Importar" at bounding box center [683, 68] width 54 height 18
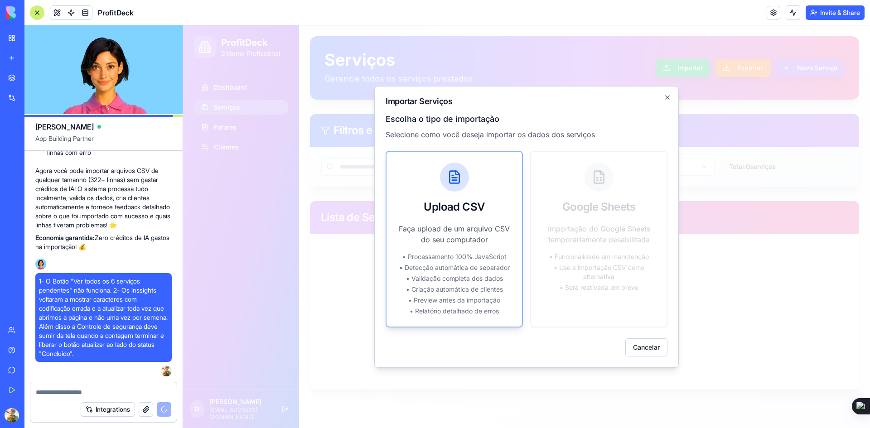
click at [457, 241] on p "Faça upload de um arquivo CSV do seu computador" at bounding box center [454, 234] width 114 height 22
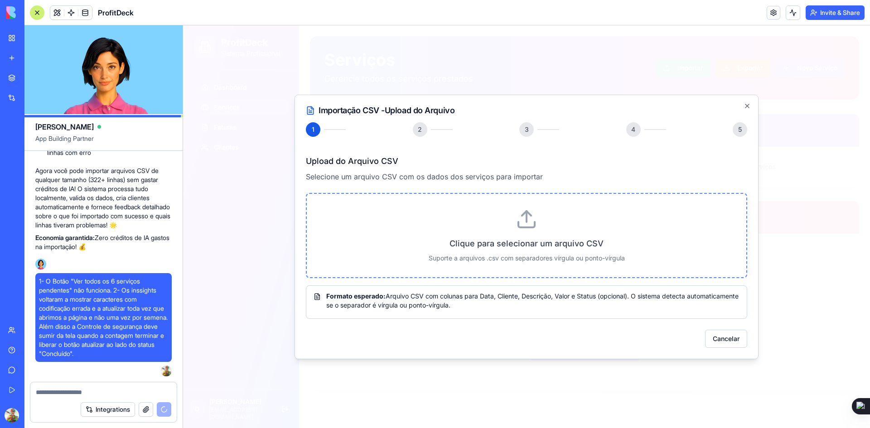
click at [523, 227] on icon at bounding box center [526, 224] width 16 height 5
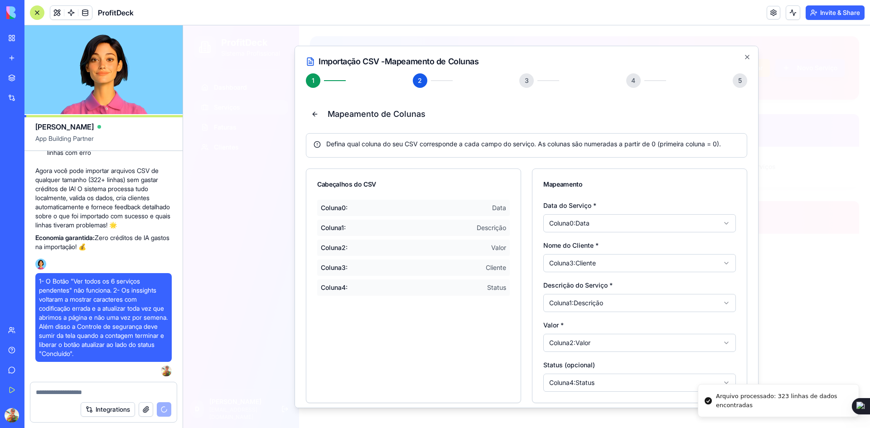
click at [572, 222] on body "ProfitDeck Sistema Profissional Dashboard Serviços Faturas Clientes D Douglas d…" at bounding box center [526, 226] width 687 height 403
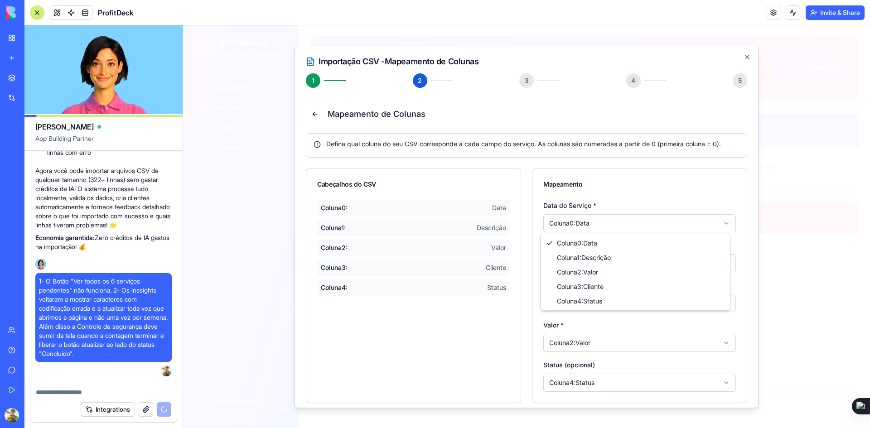
scroll to position [12111, 0]
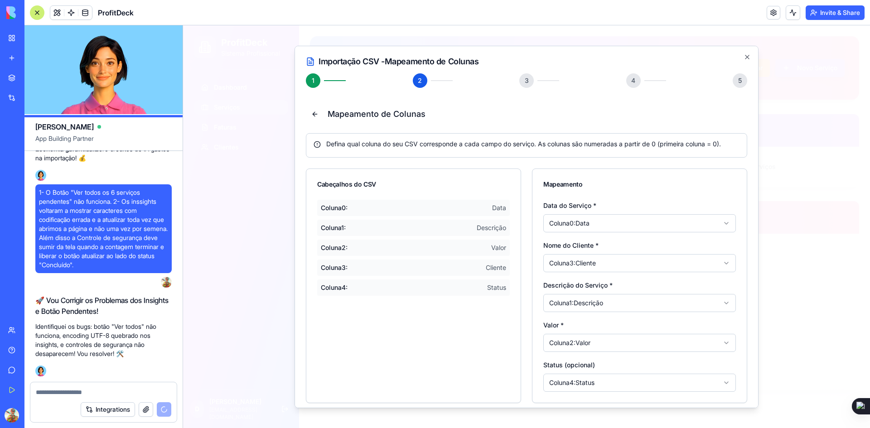
click at [458, 208] on div "Coluna 0 : Data" at bounding box center [413, 207] width 193 height 16
click at [326, 208] on span "Coluna 0 :" at bounding box center [334, 207] width 27 height 9
click at [327, 208] on span "Coluna 0 :" at bounding box center [334, 207] width 27 height 9
click at [459, 206] on div "Coluna 0 : Data" at bounding box center [413, 207] width 193 height 16
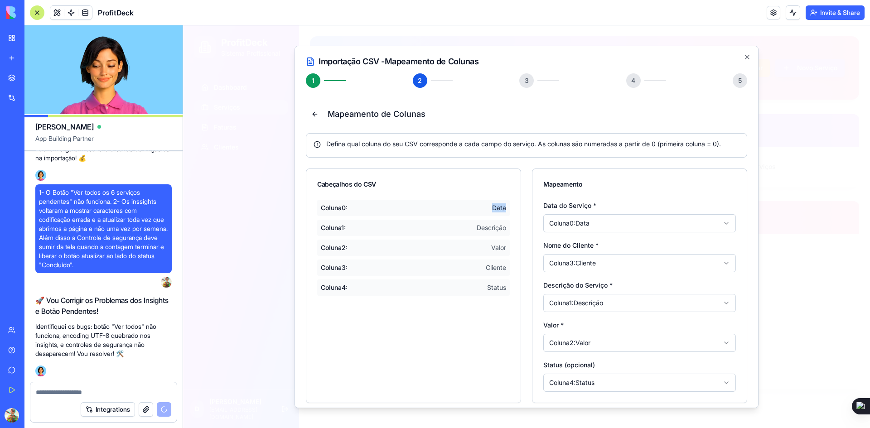
click at [459, 206] on div "Coluna 0 : Data" at bounding box center [413, 207] width 193 height 16
click at [454, 151] on div "Defina qual coluna do seu CSV corresponde a cada campo do serviço. As colunas s…" at bounding box center [526, 145] width 441 height 24
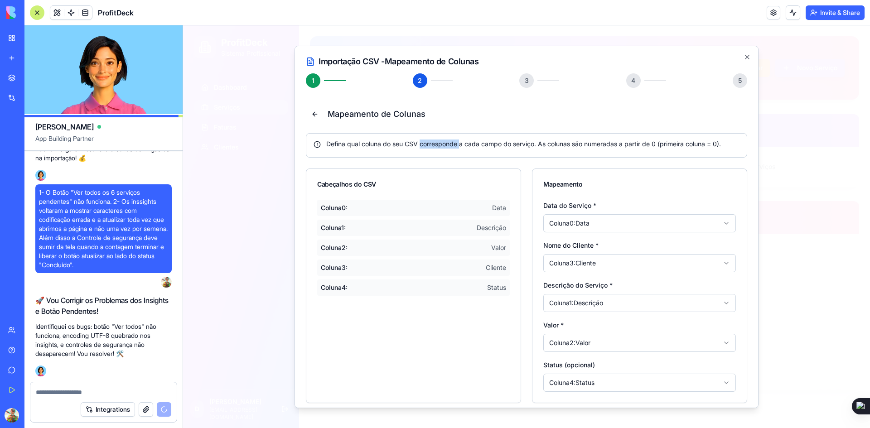
click at [454, 151] on div "Defina qual coluna do seu CSV corresponde a cada campo do serviço. As colunas s…" at bounding box center [526, 145] width 441 height 24
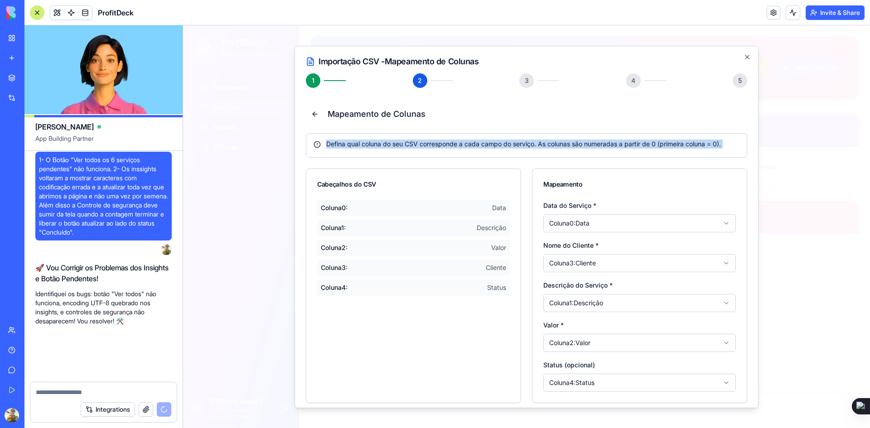
click at [454, 151] on div "Defina qual coluna do seu CSV corresponde a cada campo do serviço. As colunas s…" at bounding box center [526, 145] width 441 height 24
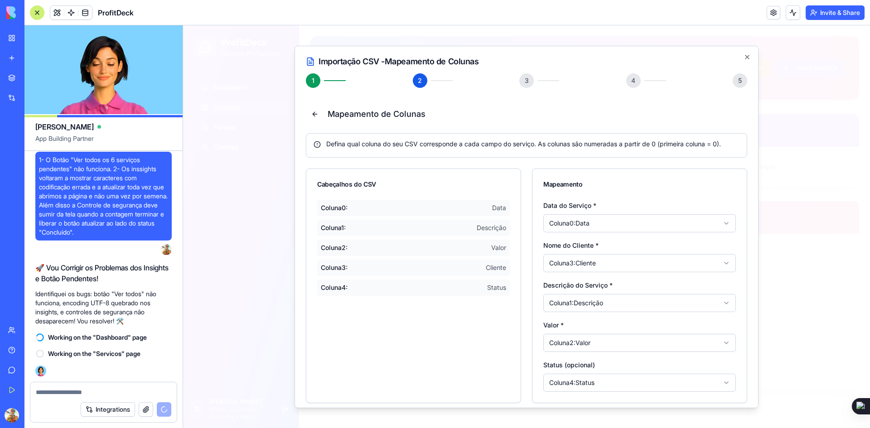
click at [613, 182] on div "Mapeamento" at bounding box center [639, 183] width 193 height 9
click at [596, 222] on body "ProfitDeck Sistema Profissional Dashboard Serviços Faturas Clientes D Douglas d…" at bounding box center [526, 226] width 687 height 403
click at [591, 264] on body "ProfitDeck Sistema Profissional Dashboard Serviços Faturas Clientes D Douglas d…" at bounding box center [526, 226] width 687 height 403
click at [585, 301] on body "ProfitDeck Sistema Profissional Dashboard Serviços Faturas Clientes D Douglas d…" at bounding box center [526, 226] width 687 height 403
click at [585, 344] on body "ProfitDeck Sistema Profissional Dashboard Serviços Faturas Clientes D Douglas d…" at bounding box center [526, 226] width 687 height 403
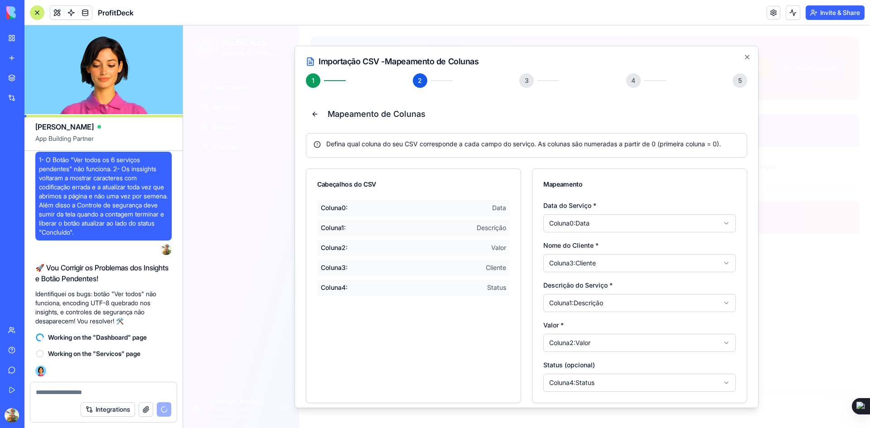
click at [574, 387] on body "ProfitDeck Sistema Profissional Dashboard Serviços Faturas Clientes D Douglas d…" at bounding box center [526, 226] width 687 height 403
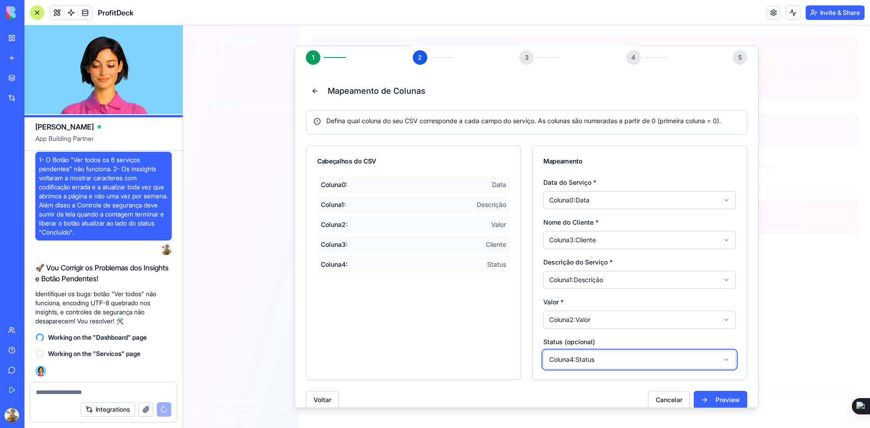
scroll to position [35, 0]
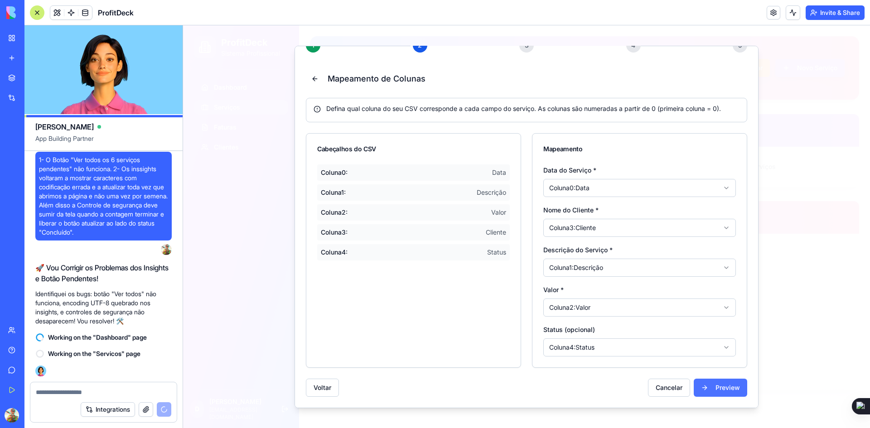
click at [709, 389] on button "Preview" at bounding box center [720, 387] width 53 height 18
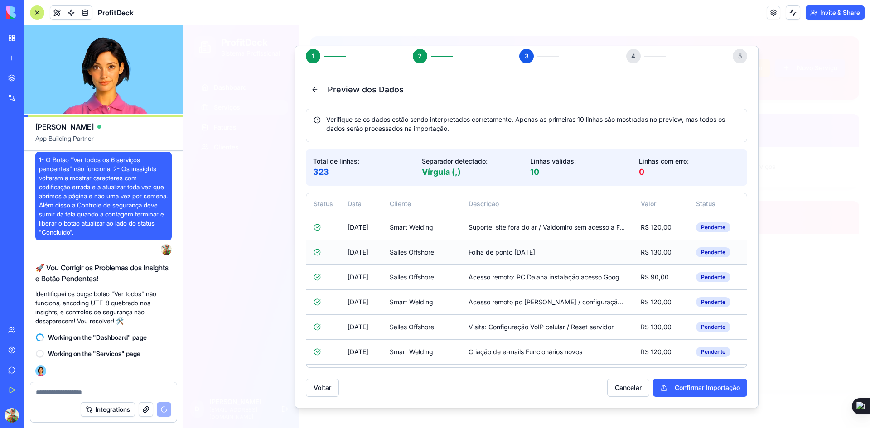
scroll to position [97, 0]
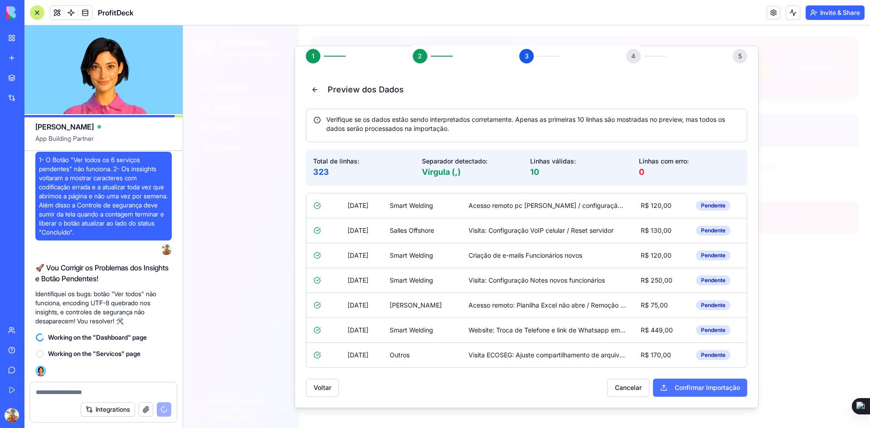
click at [665, 387] on button "Confirmar Importação" at bounding box center [700, 387] width 94 height 18
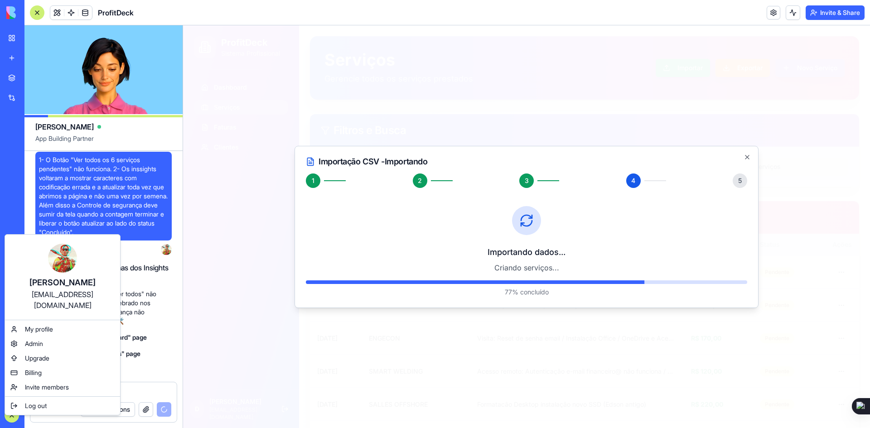
click at [14, 414] on html "BETA My Workspace New app Marketplace Integrations Recent ProfitDeck AI Logo Ge…" at bounding box center [435, 214] width 870 height 428
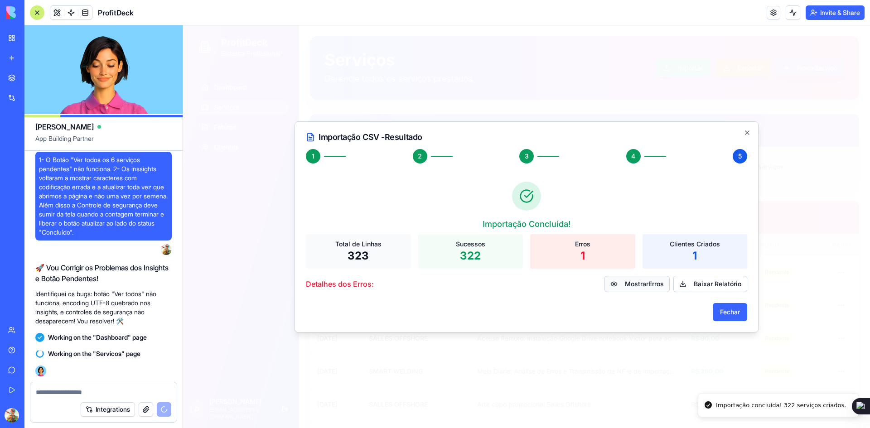
click at [633, 284] on button "Mostrar Erros" at bounding box center [636, 284] width 65 height 16
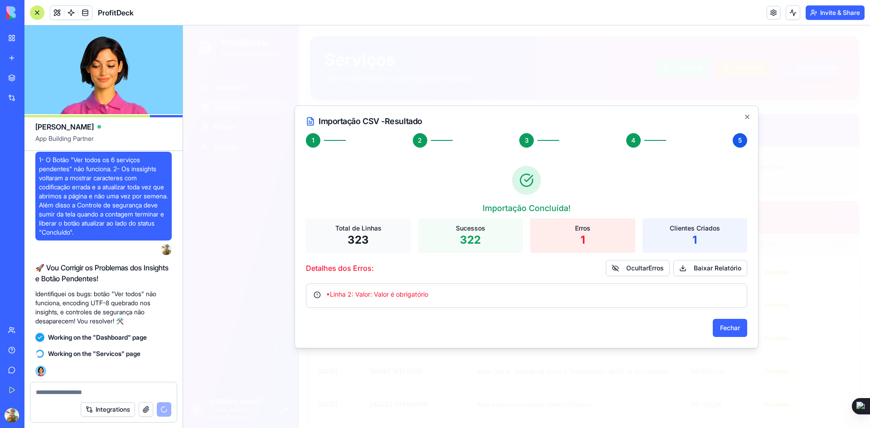
click at [386, 297] on div "• Linha 2: Valor: Valor é obrigatório" at bounding box center [532, 294] width 413 height 9
click at [386, 296] on div "• Linha 2: Valor: Valor é obrigatório" at bounding box center [532, 294] width 413 height 9
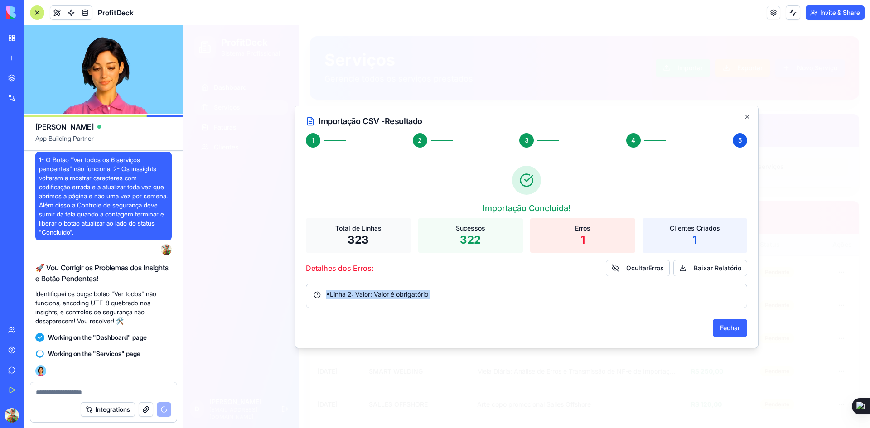
click at [386, 296] on div "• Linha 2: Valor: Valor é obrigatório" at bounding box center [532, 294] width 413 height 9
click at [702, 269] on button "Baixar Relatório" at bounding box center [710, 268] width 74 height 16
click at [728, 327] on button "Fechar" at bounding box center [730, 328] width 34 height 18
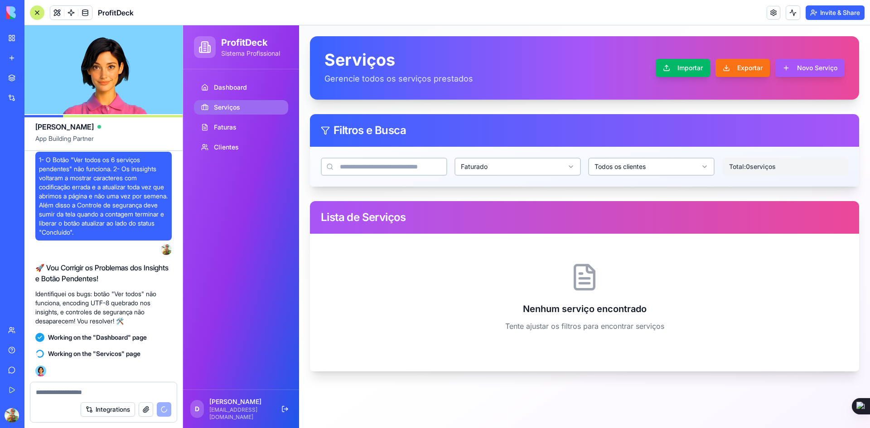
click at [498, 159] on html "ProfitDeck Sistema Profissional Dashboard Serviços Faturas Clientes D Douglas d…" at bounding box center [526, 226] width 687 height 403
click at [495, 164] on html "ProfitDeck Sistema Profissional Dashboard Serviços Faturas Clientes D Douglas d…" at bounding box center [526, 226] width 687 height 403
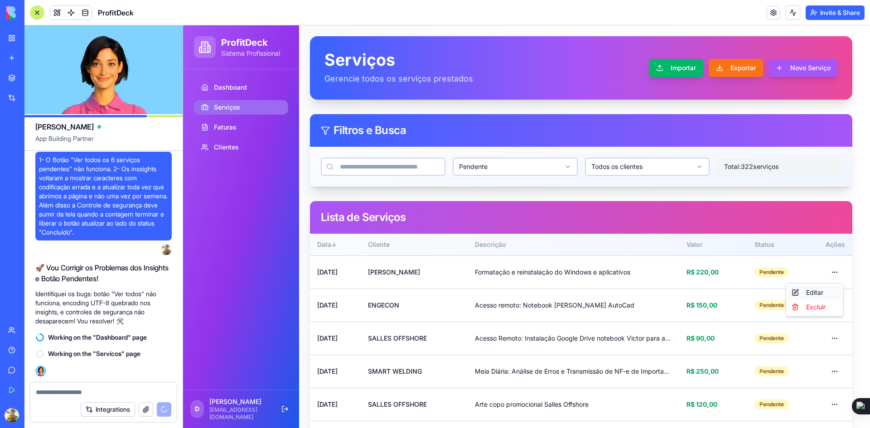
click at [816, 295] on div "Editar" at bounding box center [814, 292] width 53 height 14
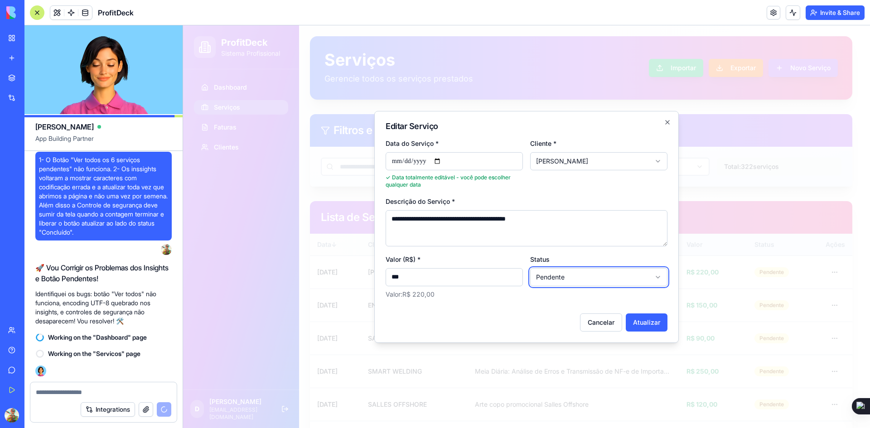
click at [589, 327] on button "Cancelar" at bounding box center [601, 323] width 42 height 18
type input "**********"
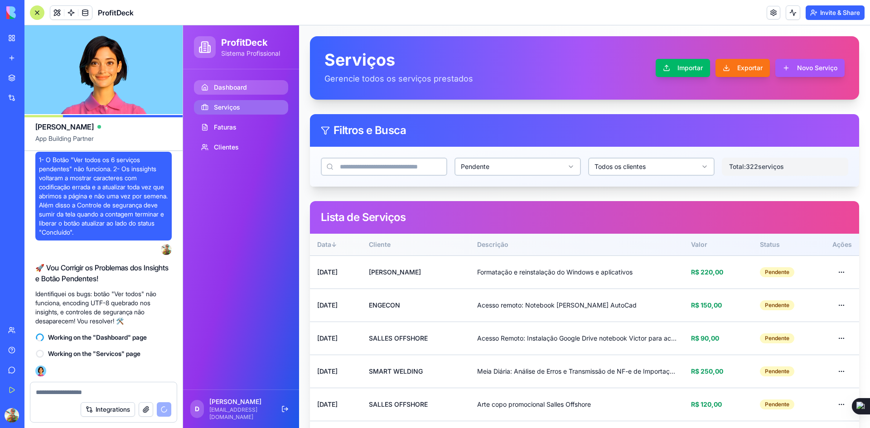
click at [230, 88] on span "Dashboard" at bounding box center [230, 87] width 33 height 9
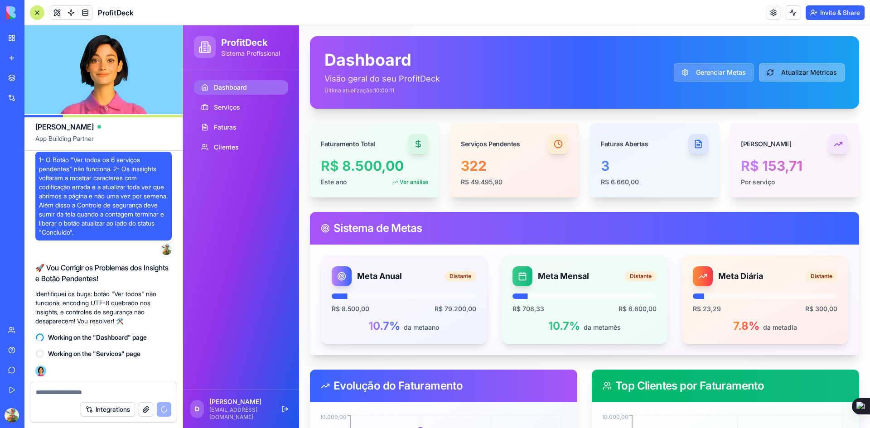
click at [799, 69] on button "Atualizar Métricas" at bounding box center [802, 72] width 86 height 18
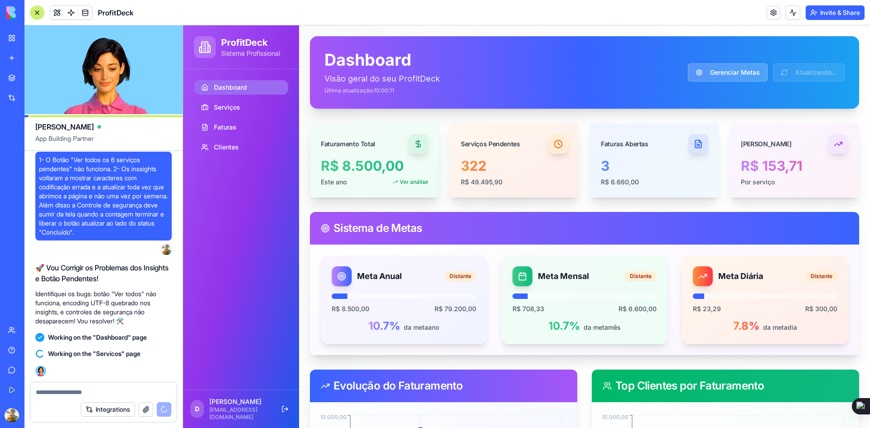
click at [68, 392] on textarea at bounding box center [103, 392] width 135 height 9
type textarea "*"
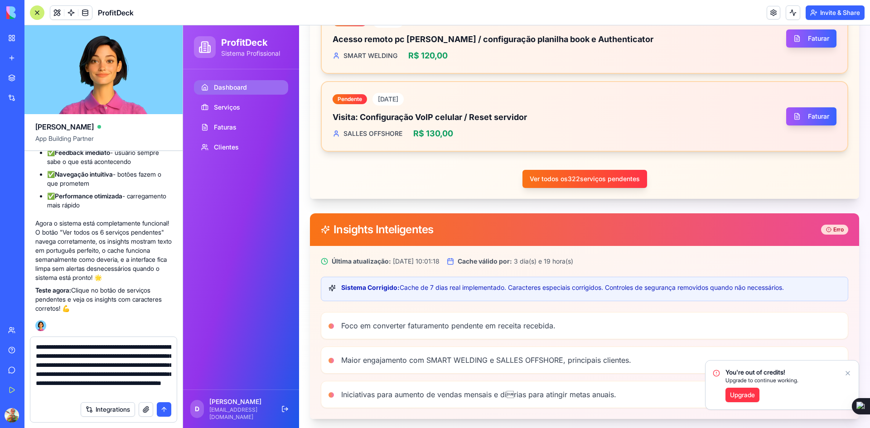
scroll to position [13059, 0]
type textarea "**********"
click at [161, 412] on button "submit" at bounding box center [164, 409] width 14 height 14
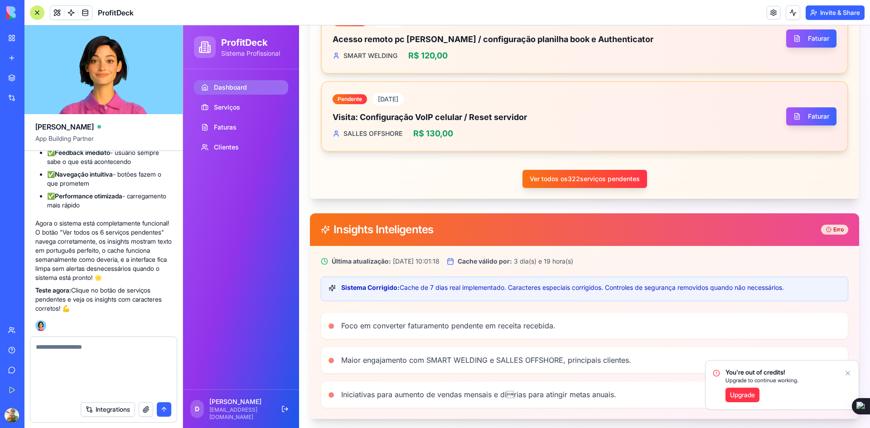
scroll to position [0, 0]
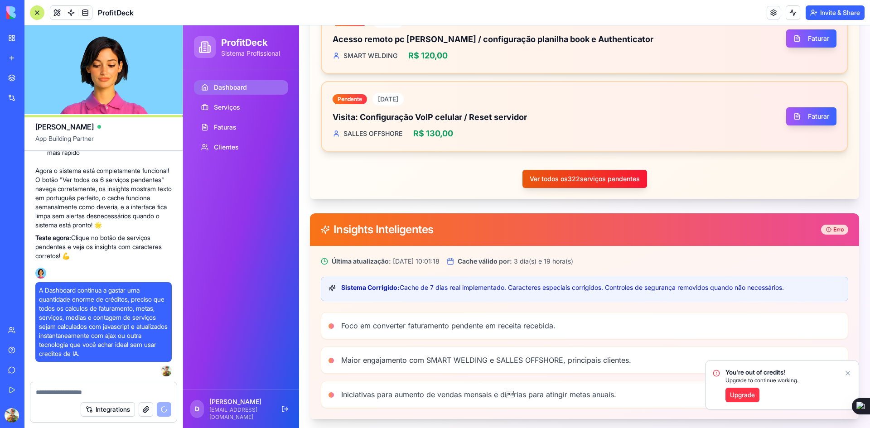
click at [585, 178] on button "Ver todos os 322 serviços pendentes" at bounding box center [584, 179] width 125 height 18
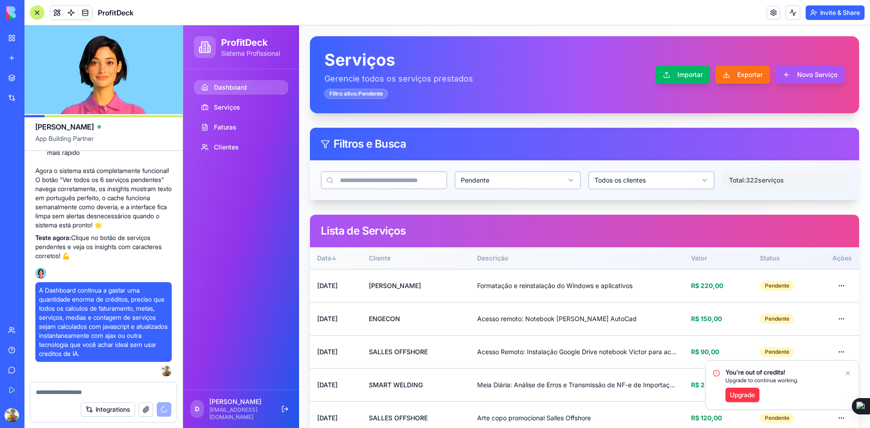
click at [238, 83] on span "Dashboard" at bounding box center [230, 87] width 33 height 9
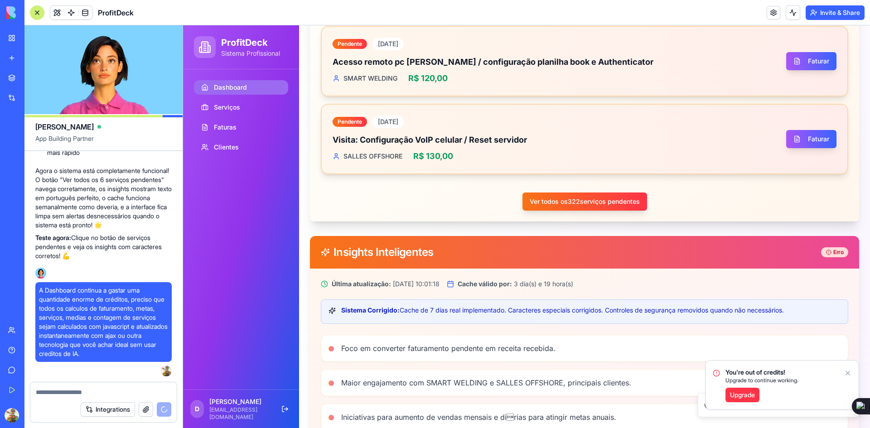
scroll to position [851, 0]
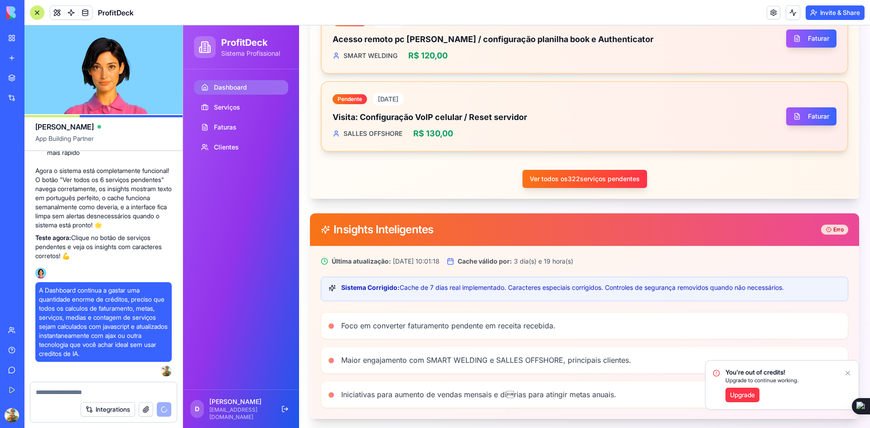
click at [846, 373] on icon "Notifications alt+T" at bounding box center [847, 373] width 7 height 7
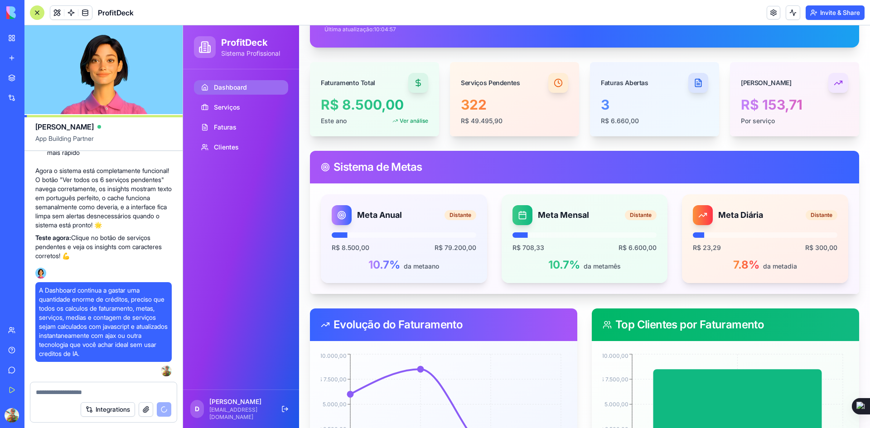
scroll to position [0, 0]
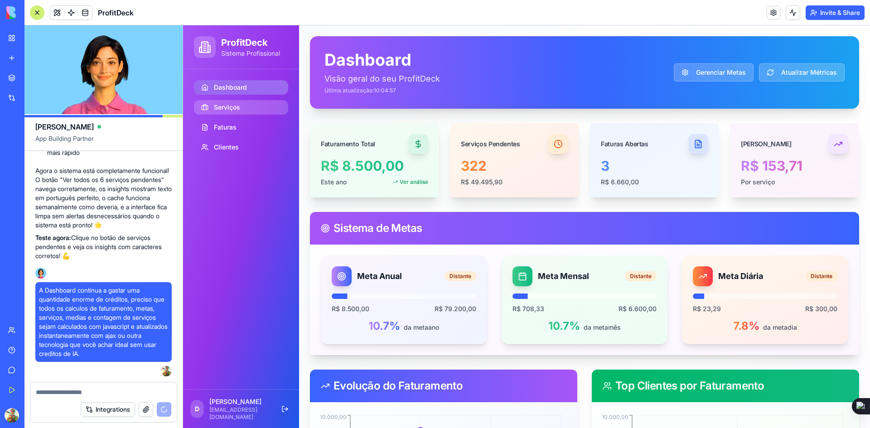
click at [227, 109] on span "Serviços" at bounding box center [227, 107] width 26 height 9
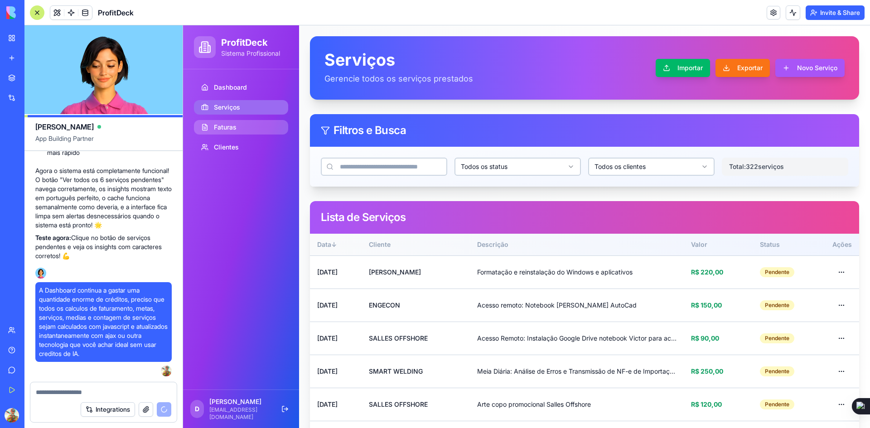
click at [233, 127] on span "Faturas" at bounding box center [225, 127] width 23 height 9
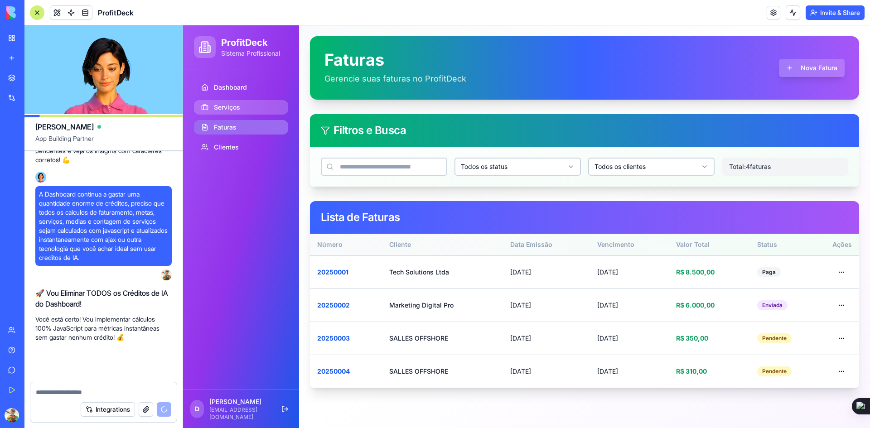
scroll to position [13208, 0]
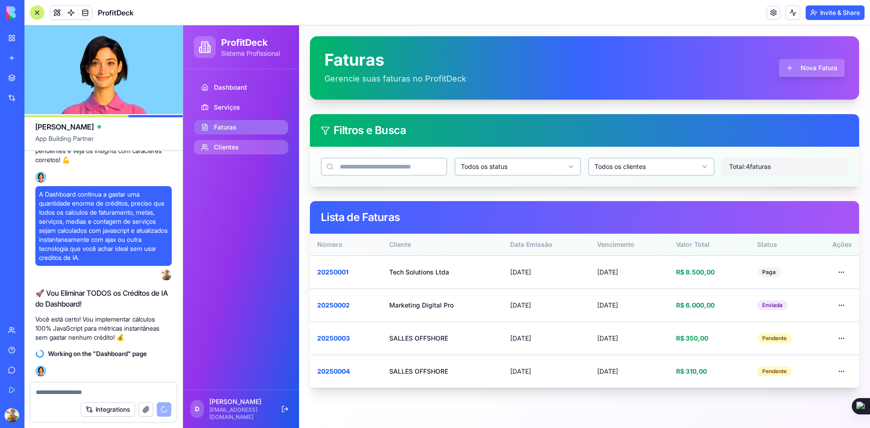
click at [226, 147] on span "Clientes" at bounding box center [226, 147] width 25 height 9
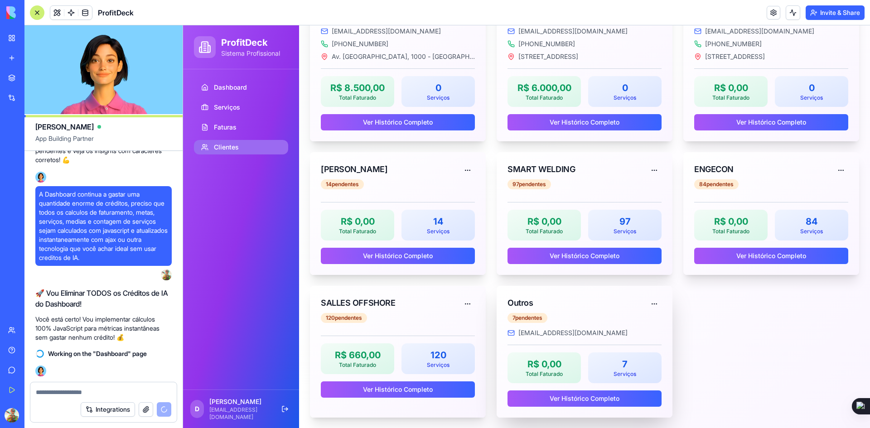
scroll to position [185, 0]
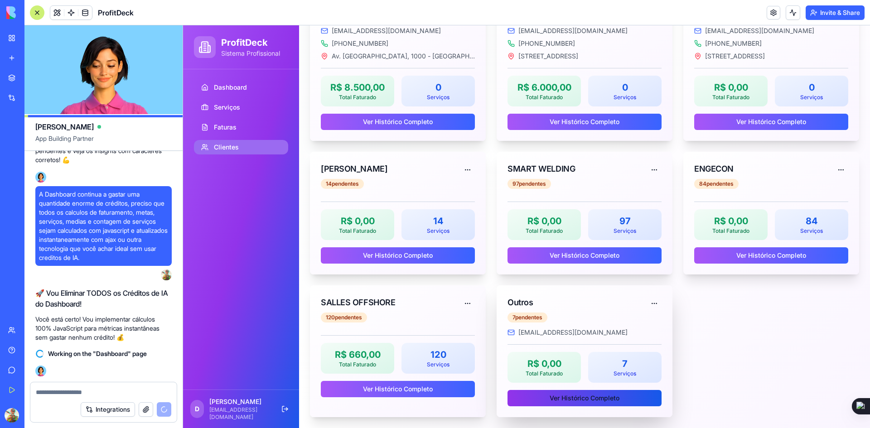
click at [546, 391] on button "Ver Histórico Completo" at bounding box center [584, 398] width 154 height 16
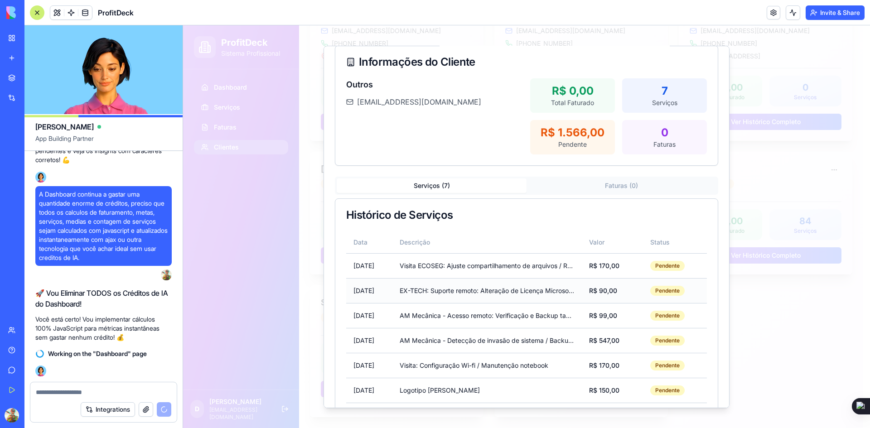
scroll to position [98, 0]
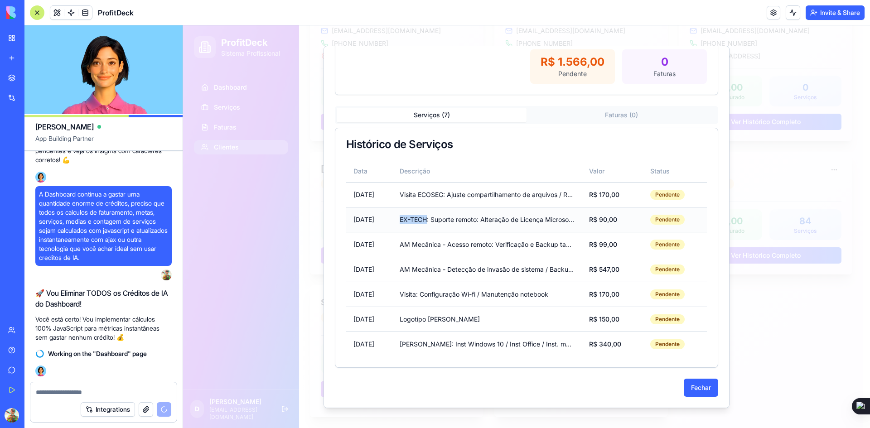
drag, startPoint x: 416, startPoint y: 218, endPoint x: 442, endPoint y: 217, distance: 25.8
click at [442, 217] on div "EX-TECH: Suporte remoto: Alteração de Licença Microsoft 365 para Standart" at bounding box center [487, 219] width 175 height 9
click at [427, 344] on div "FREDERICO: Inst Windows 10 / Inst Office / Inst. memória RAM / SSD seminovo" at bounding box center [487, 344] width 175 height 9
click at [668, 346] on div "Pendente" at bounding box center [667, 344] width 34 height 10
click at [618, 119] on div "Informações do Cliente Outros outros@exemplo.com R$ 0,00 Total Faturado 7 Servi…" at bounding box center [526, 185] width 383 height 423
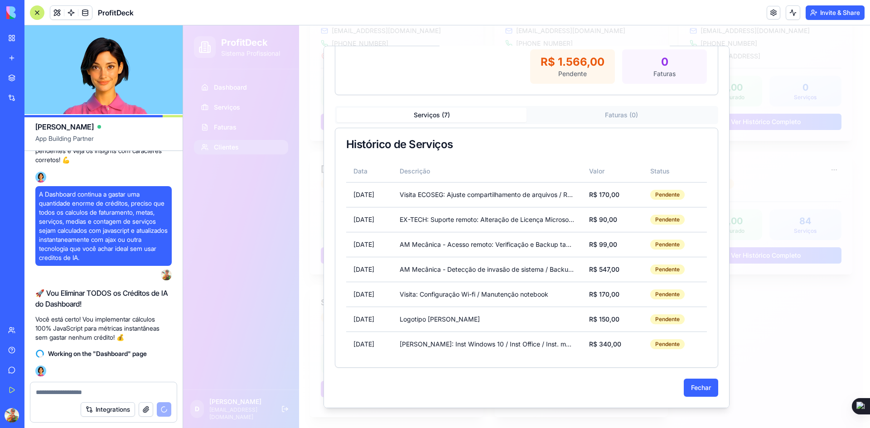
scroll to position [0, 0]
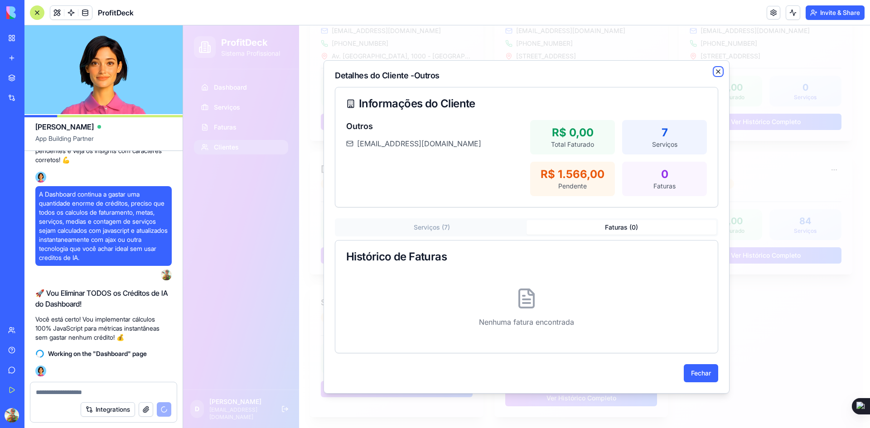
click at [715, 69] on icon "button" at bounding box center [718, 71] width 7 height 7
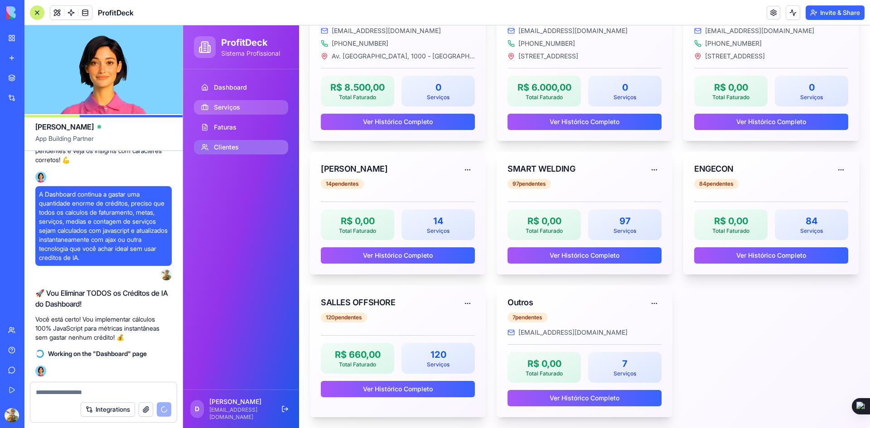
click at [229, 108] on span "Serviços" at bounding box center [227, 107] width 26 height 9
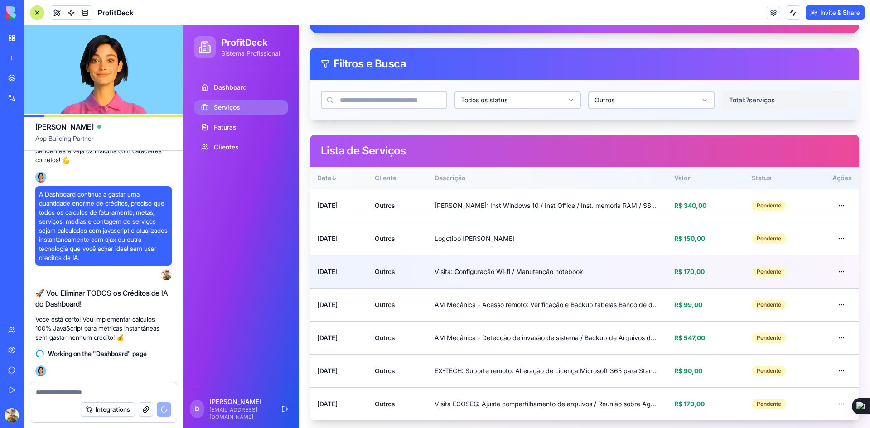
scroll to position [70, 0]
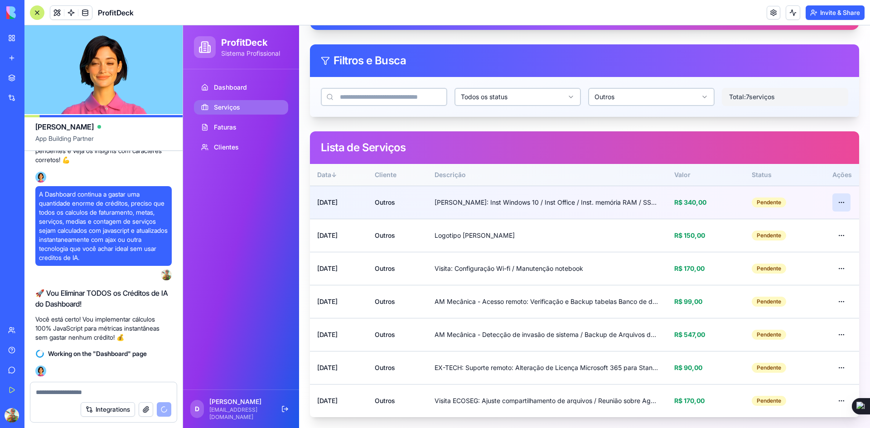
click at [834, 200] on html "ProfitDeck Sistema Profissional Dashboard Serviços Faturas Clientes D Douglas d…" at bounding box center [526, 192] width 687 height 473
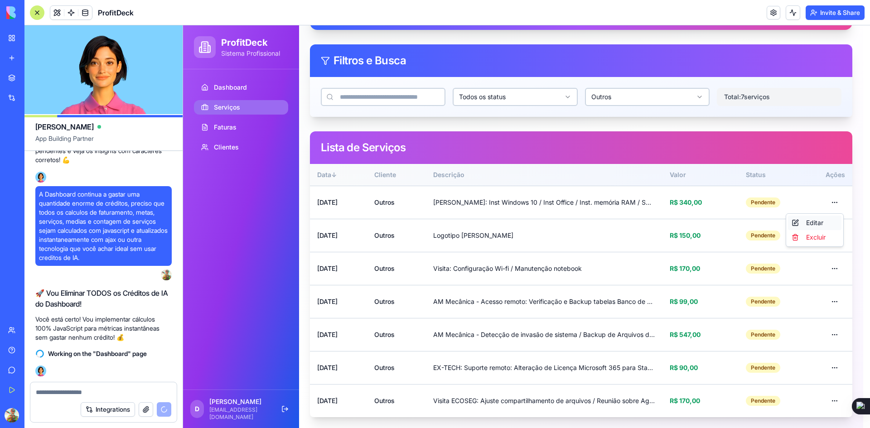
click at [816, 220] on div "Editar" at bounding box center [814, 223] width 53 height 14
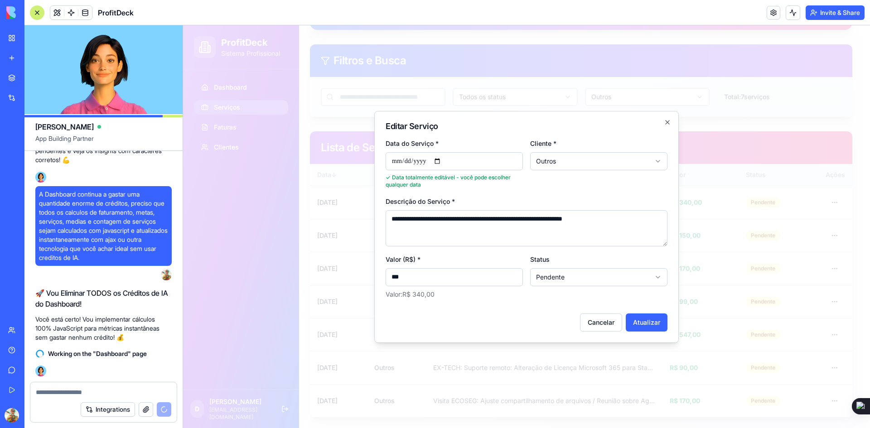
click at [575, 163] on body "ProfitDeck Sistema Profissional Dashboard Serviços Faturas Clientes D Douglas d…" at bounding box center [523, 192] width 680 height 473
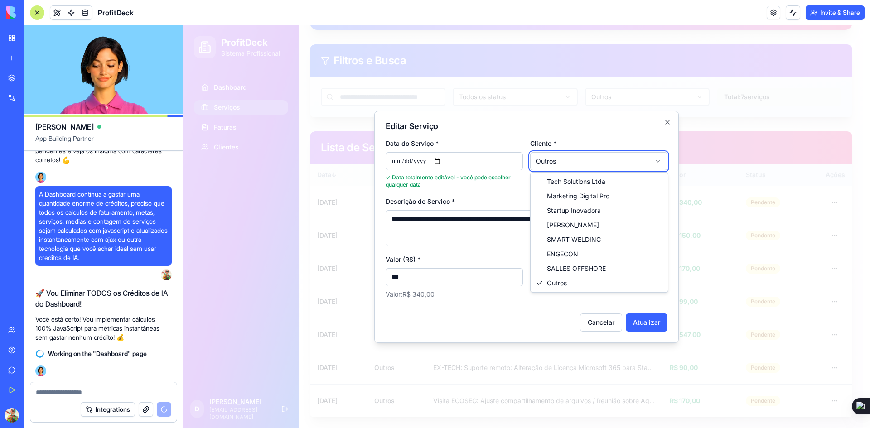
click at [575, 164] on body "ProfitDeck Sistema Profissional Dashboard Serviços Faturas Clientes D Douglas d…" at bounding box center [523, 192] width 680 height 473
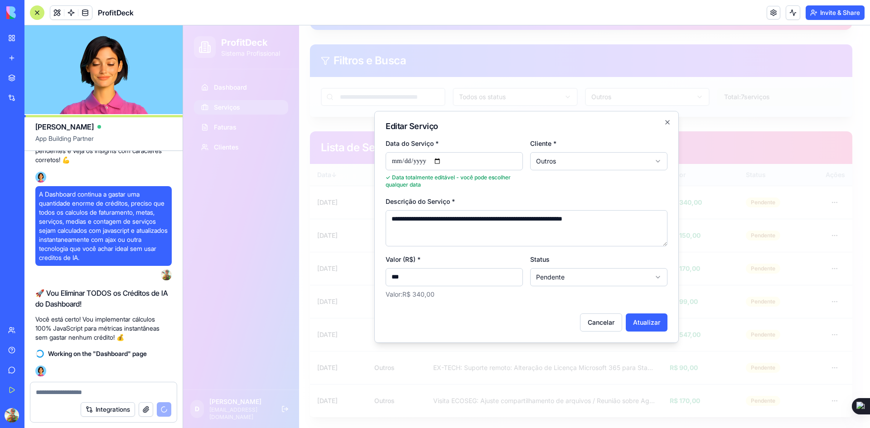
click at [561, 278] on body "ProfitDeck Sistema Profissional Dashboard Serviços Faturas Clientes D Douglas d…" at bounding box center [523, 192] width 680 height 473
click at [637, 322] on button "Atualizar" at bounding box center [647, 323] width 42 height 18
type input "**********"
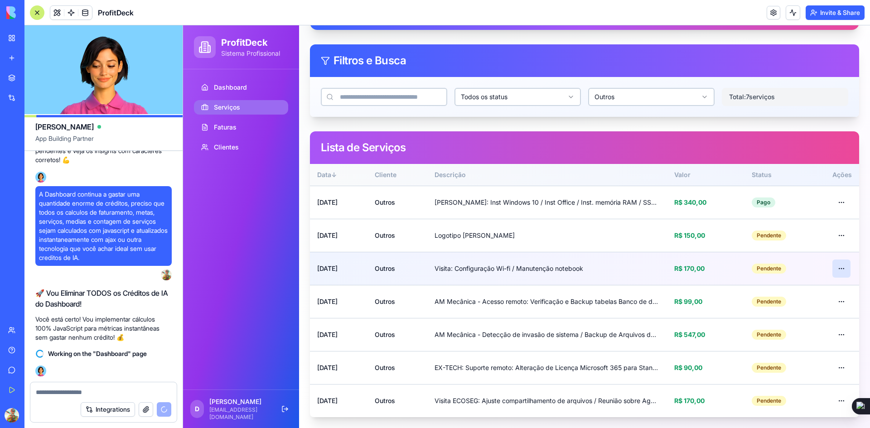
click at [835, 273] on html "ProfitDeck Sistema Profissional Dashboard Serviços Faturas Clientes D Douglas d…" at bounding box center [526, 192] width 687 height 473
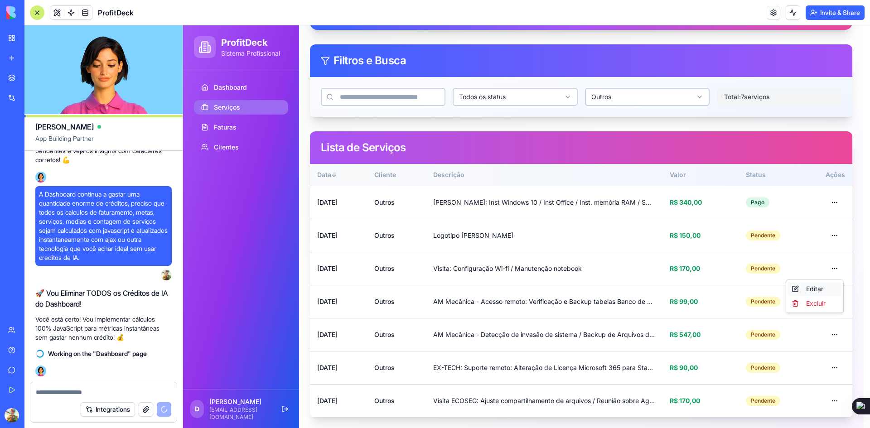
click at [814, 286] on div "Editar" at bounding box center [814, 289] width 53 height 14
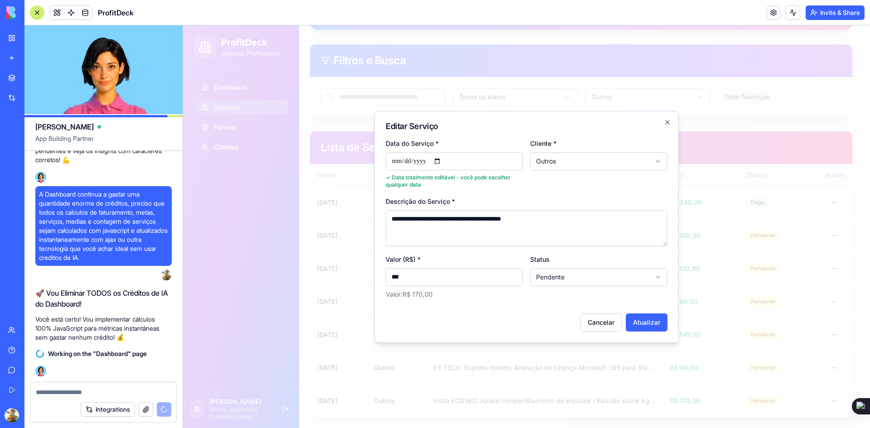
click at [392, 219] on textarea "**********" at bounding box center [527, 228] width 282 height 36
type textarea "**********"
click at [567, 278] on body "ProfitDeck Sistema Profissional Dashboard Serviços Faturas Clientes D Douglas d…" at bounding box center [523, 192] width 680 height 473
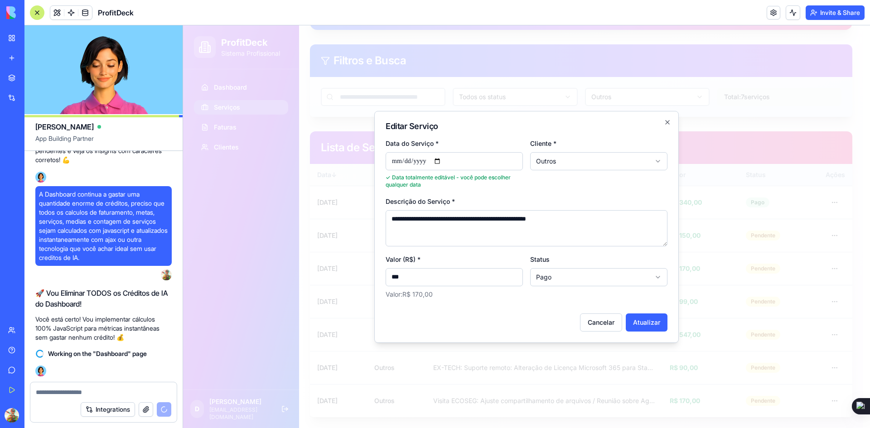
click at [636, 321] on button "Atualizar" at bounding box center [647, 323] width 42 height 18
type input "**********"
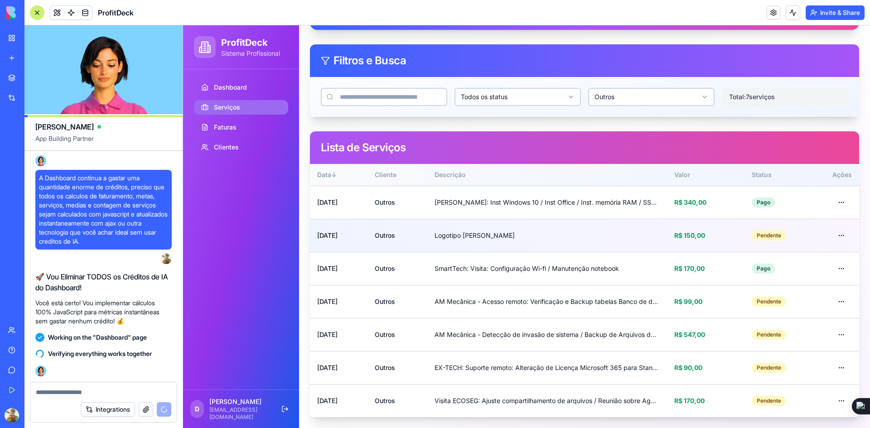
scroll to position [13249, 0]
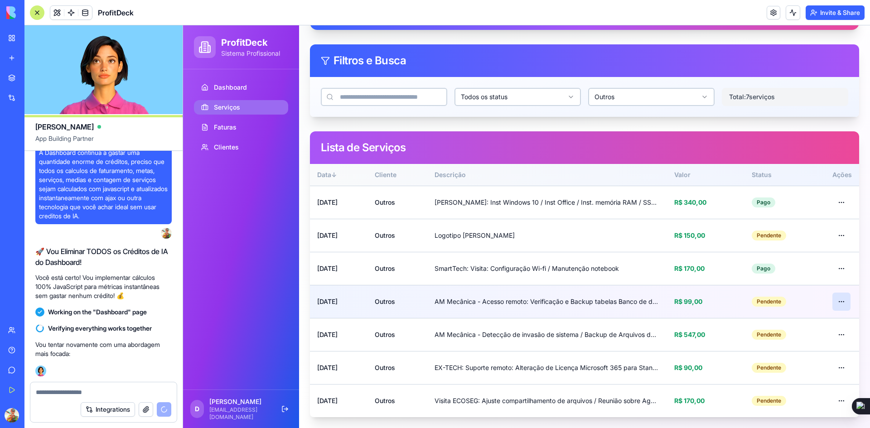
click at [837, 302] on html "ProfitDeck Sistema Profissional Dashboard Serviços Faturas Clientes D Douglas d…" at bounding box center [526, 192] width 687 height 473
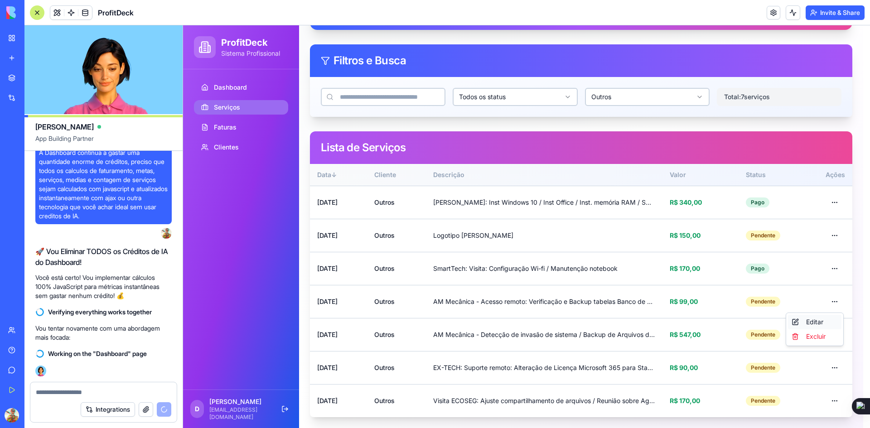
click at [822, 320] on div "Editar" at bounding box center [814, 322] width 53 height 14
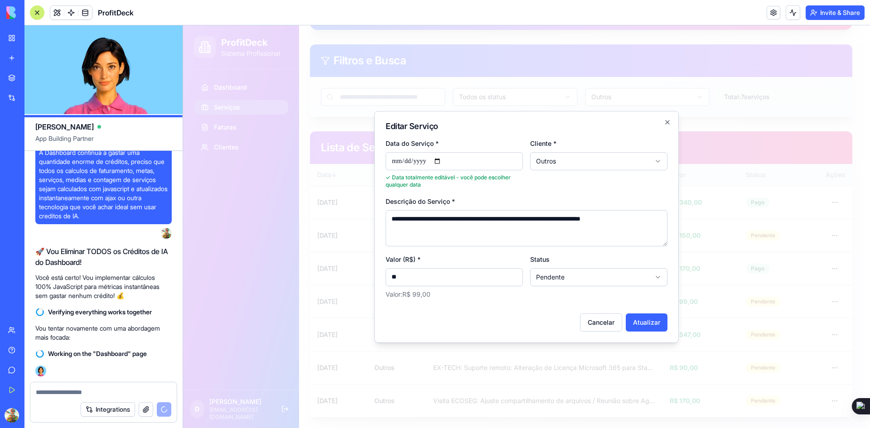
click at [558, 280] on body "ProfitDeck Sistema Profissional Dashboard Serviços Faturas Clientes D Douglas d…" at bounding box center [523, 192] width 680 height 473
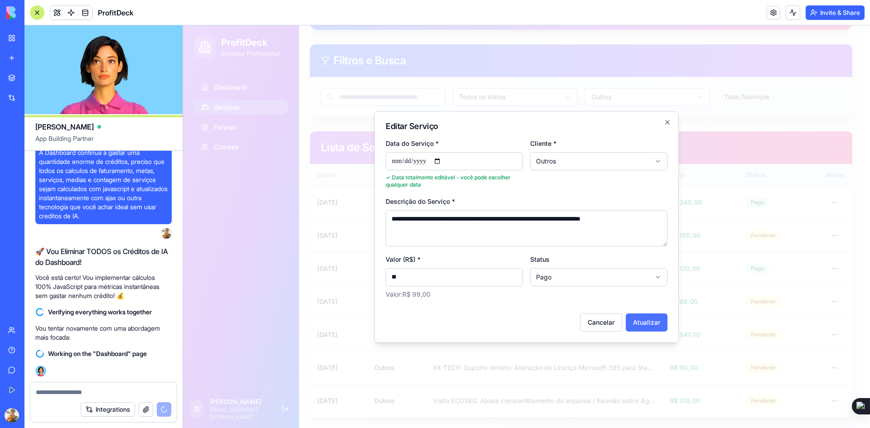
click at [634, 328] on button "Atualizar" at bounding box center [647, 323] width 42 height 18
type input "**********"
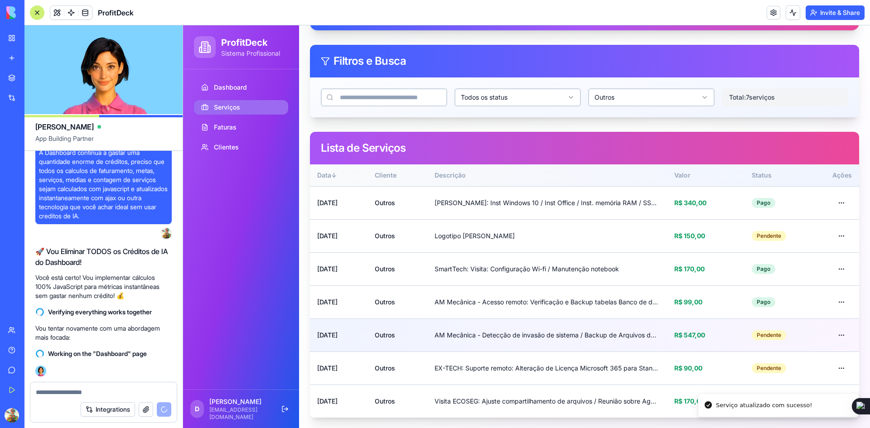
scroll to position [70, 0]
click at [836, 335] on html "ProfitDeck Sistema Profissional Dashboard Serviços Faturas Clientes D Douglas d…" at bounding box center [526, 192] width 687 height 473
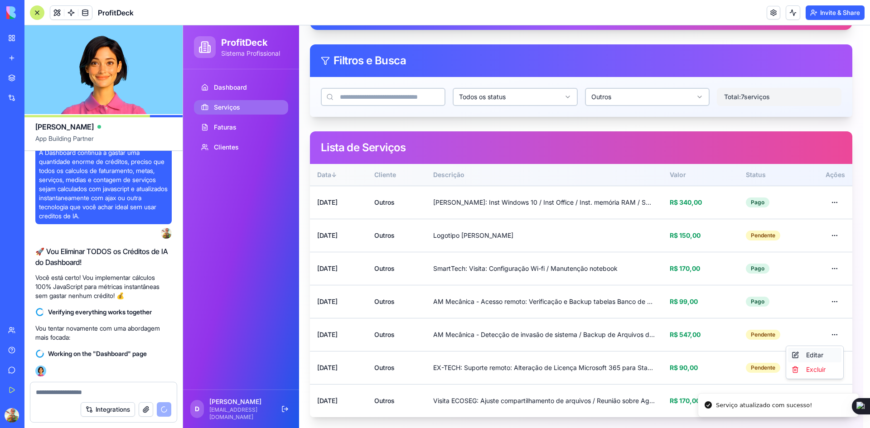
click at [810, 356] on div "Editar" at bounding box center [814, 355] width 53 height 14
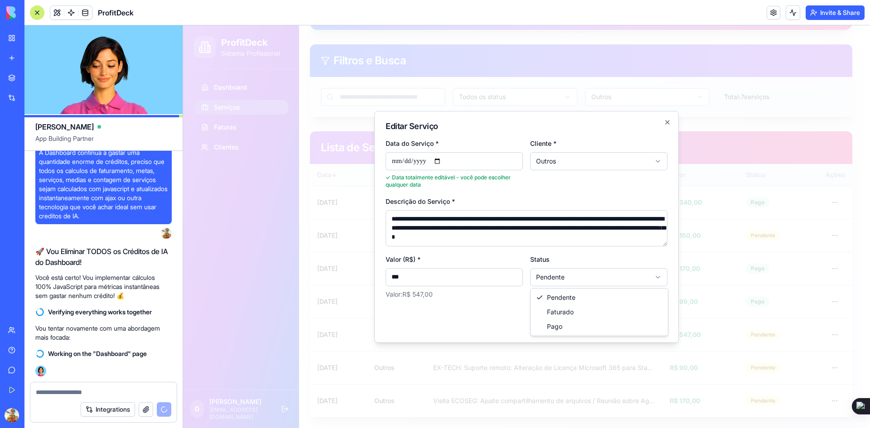
click at [606, 279] on body "ProfitDeck Sistema Profissional Dashboard Serviços Faturas Clientes D Douglas d…" at bounding box center [523, 192] width 680 height 473
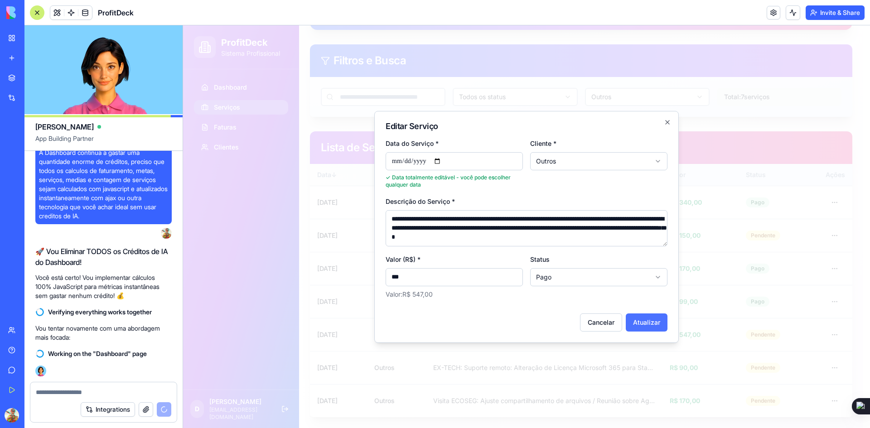
click at [651, 320] on button "Atualizar" at bounding box center [647, 323] width 42 height 18
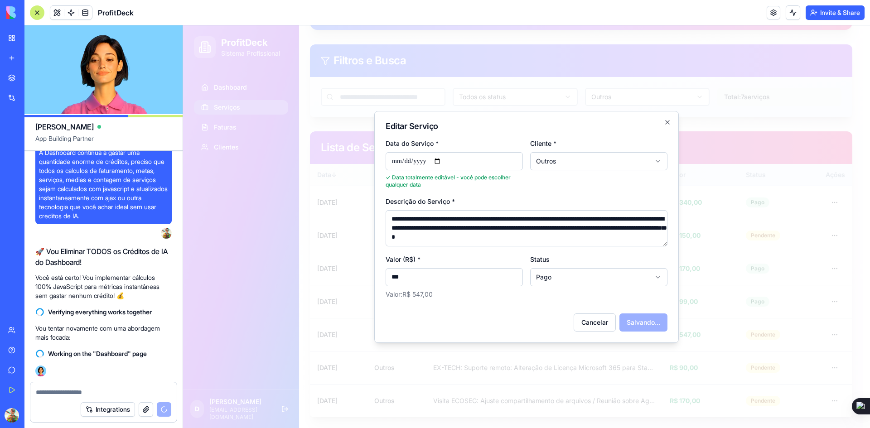
type input "**********"
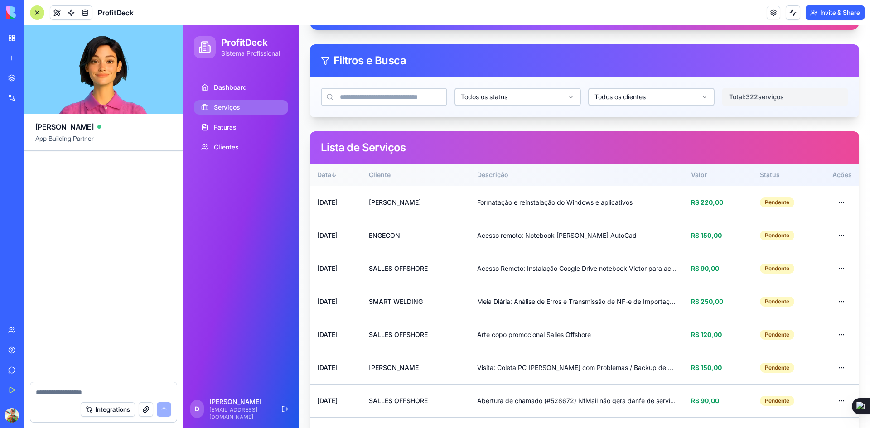
scroll to position [14110, 0]
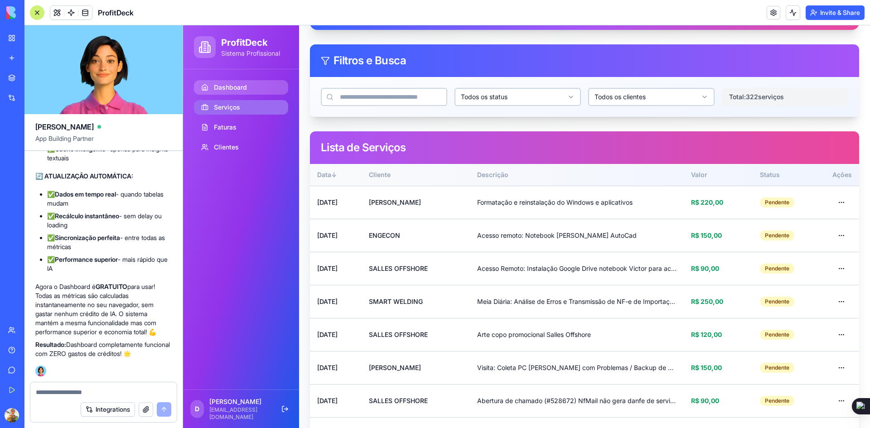
click at [232, 91] on span "Dashboard" at bounding box center [230, 87] width 33 height 9
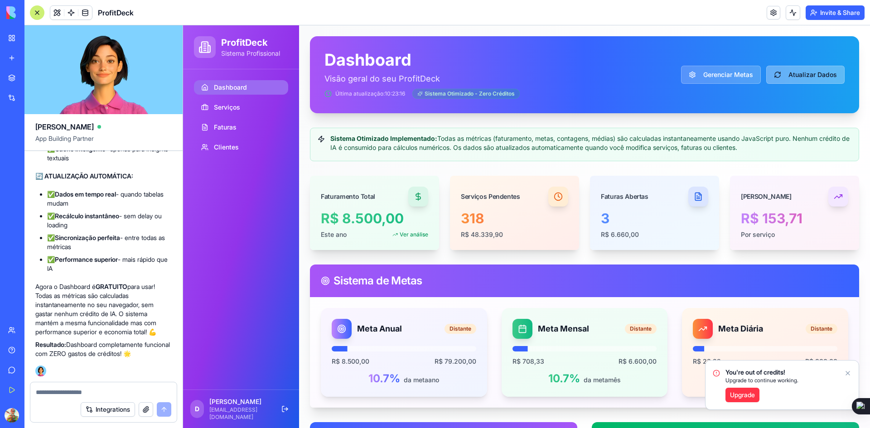
click at [785, 79] on button "Atualizar Dados" at bounding box center [805, 75] width 78 height 18
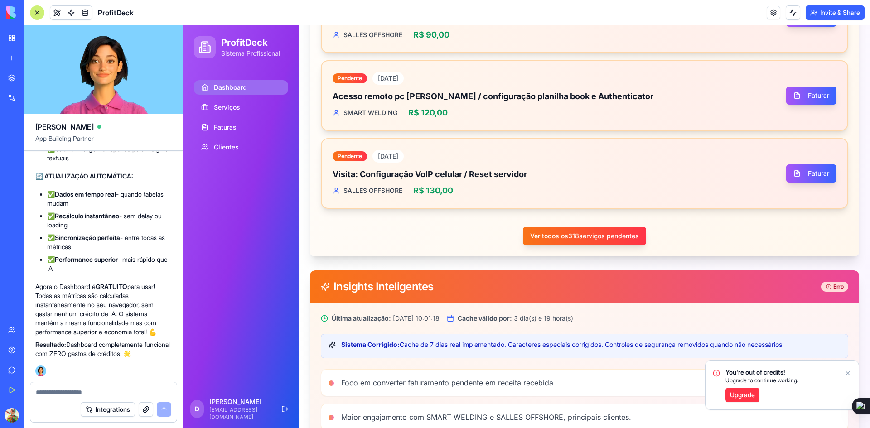
scroll to position [903, 0]
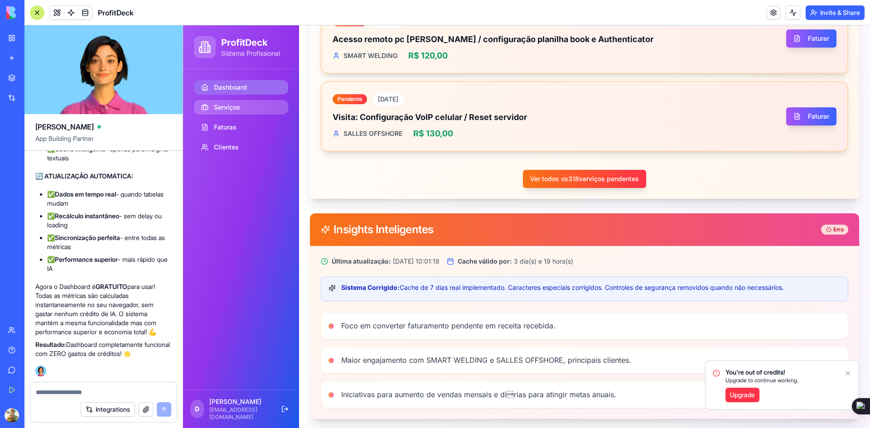
click at [238, 106] on span "Serviços" at bounding box center [227, 107] width 26 height 9
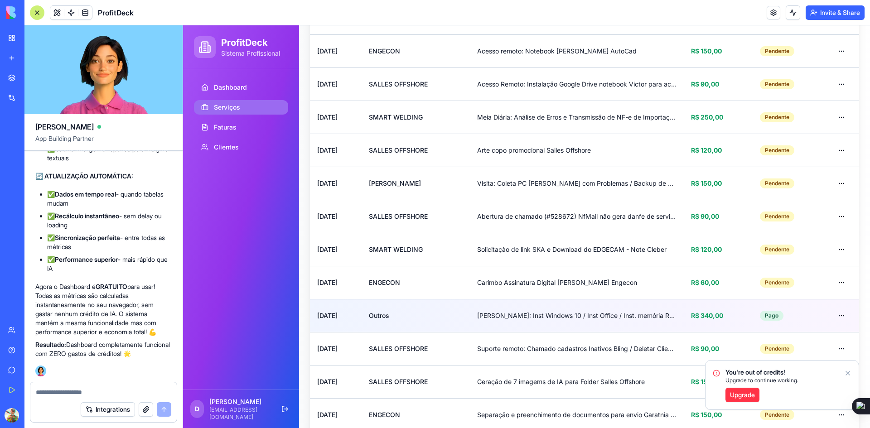
scroll to position [362, 0]
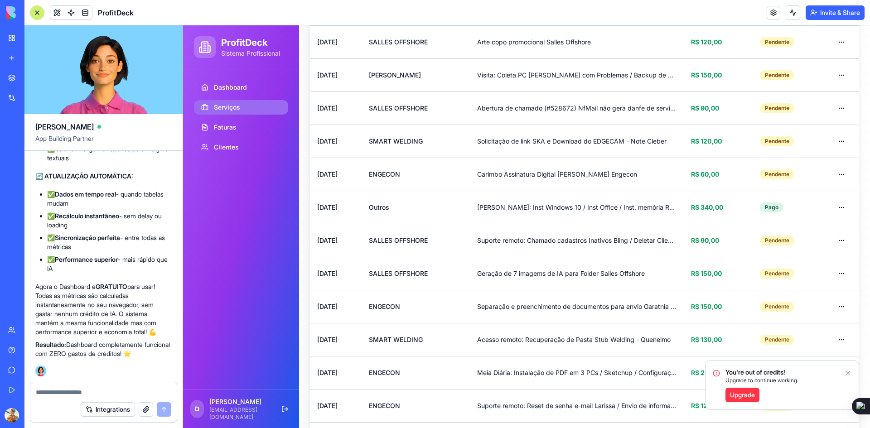
click at [848, 373] on icon "Notifications alt+T" at bounding box center [848, 374] width 4 height 4
click at [121, 391] on textarea at bounding box center [103, 392] width 135 height 9
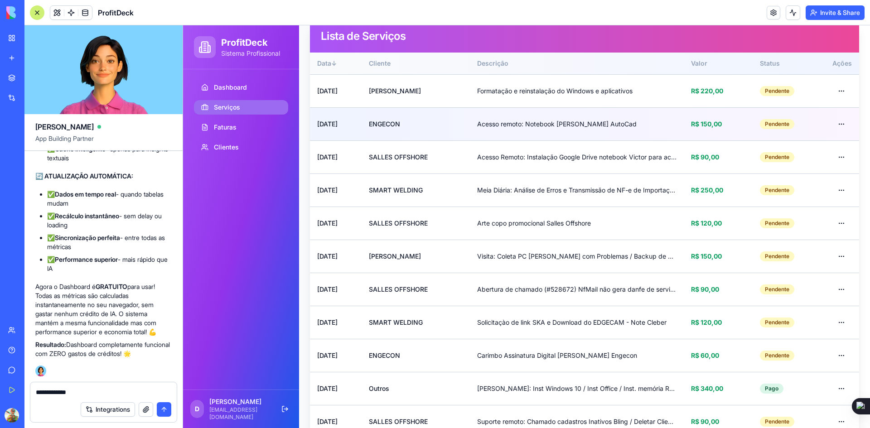
scroll to position [0, 0]
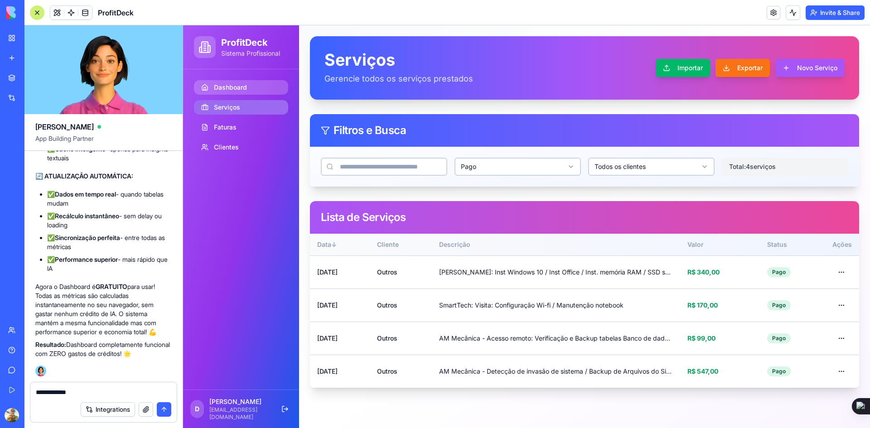
click at [238, 86] on span "Dashboard" at bounding box center [230, 87] width 33 height 9
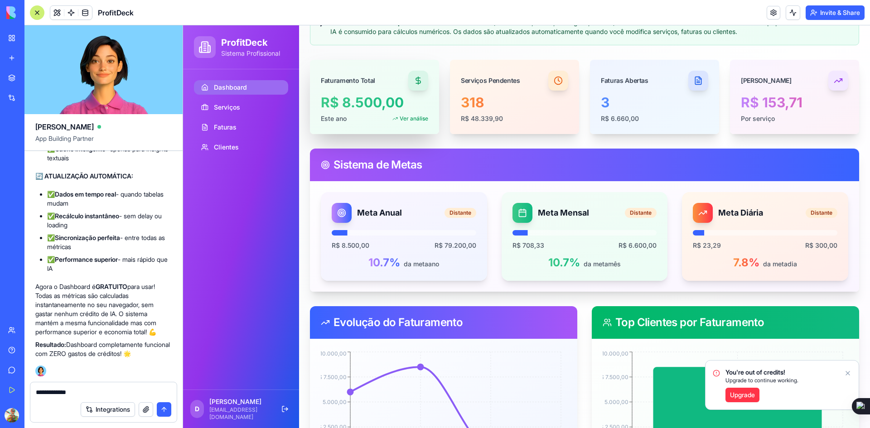
scroll to position [43, 0]
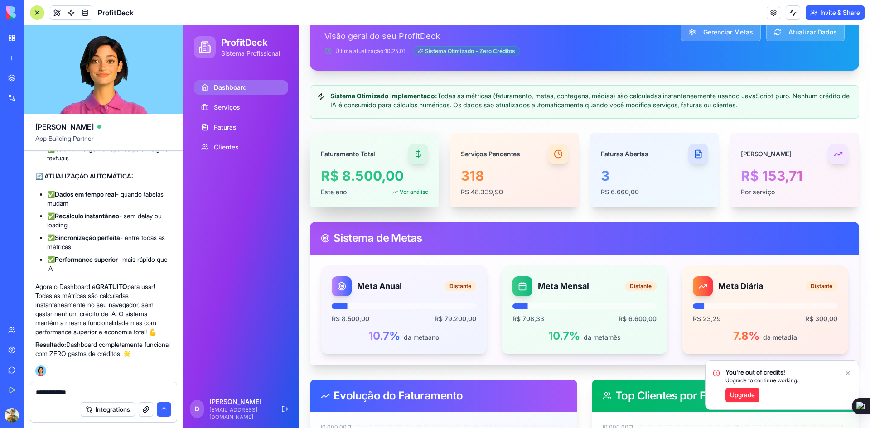
click at [363, 174] on div "R$ 8.500,00" at bounding box center [374, 176] width 107 height 16
click at [69, 387] on div "**********" at bounding box center [103, 389] width 146 height 14
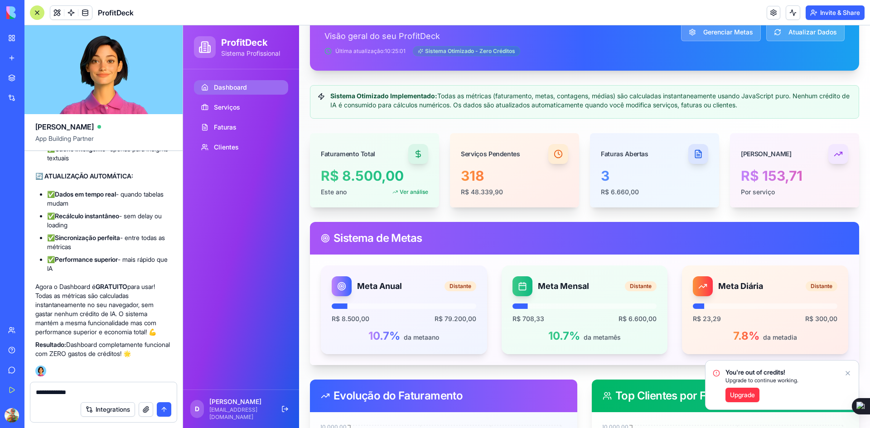
click at [72, 394] on textarea "**********" at bounding box center [103, 392] width 135 height 9
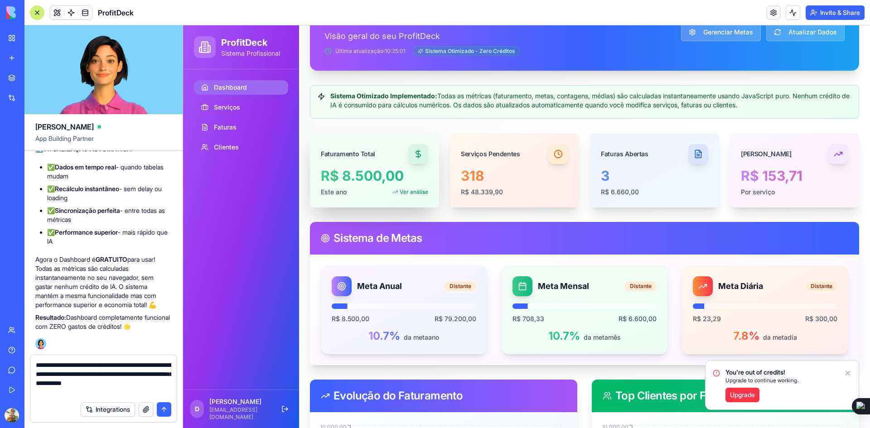
click at [418, 156] on icon at bounding box center [418, 154] width 9 height 9
click at [66, 396] on textarea "**********" at bounding box center [103, 379] width 135 height 36
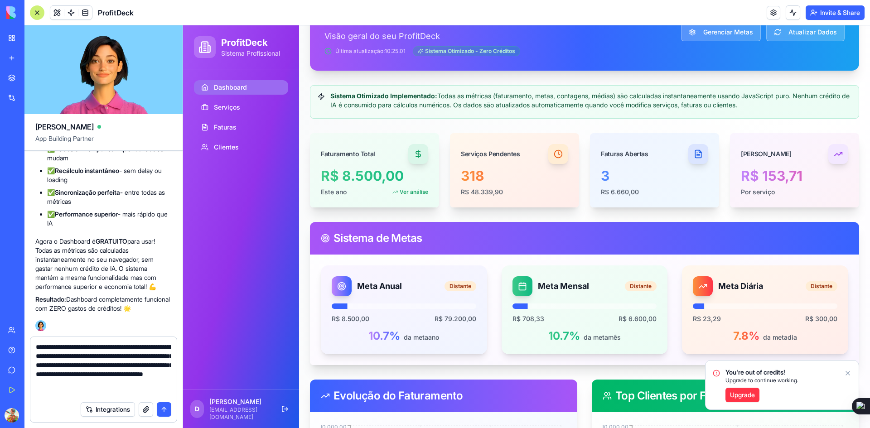
type textarea "**********"
drag, startPoint x: 434, startPoint y: 96, endPoint x: 327, endPoint y: 98, distance: 106.9
click at [327, 98] on div "Sistema Otimizado Implementado: Todas as métricas (faturamento, metas, contagen…" at bounding box center [585, 101] width 534 height 18
copy strong "Sistema Otimizado Implementado"
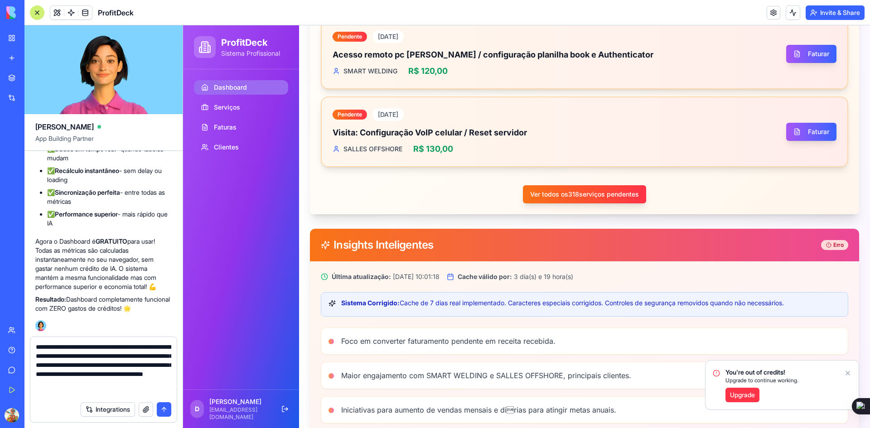
scroll to position [903, 0]
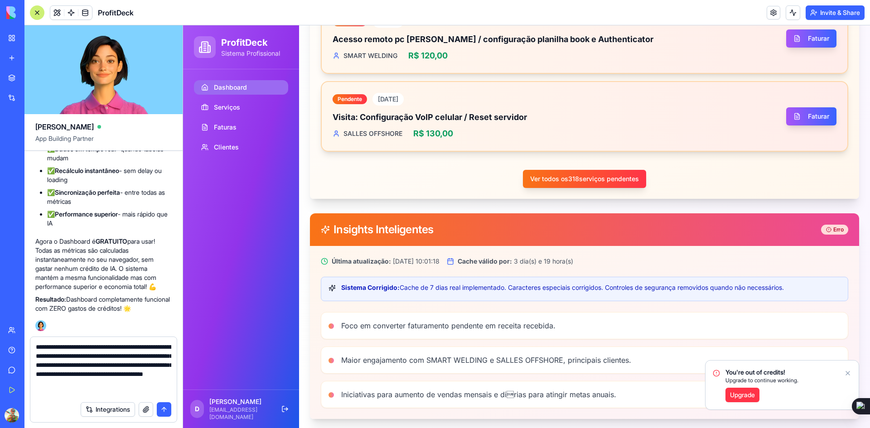
click at [126, 395] on textarea "**********" at bounding box center [103, 370] width 135 height 54
click at [162, 406] on button "submit" at bounding box center [164, 409] width 14 height 14
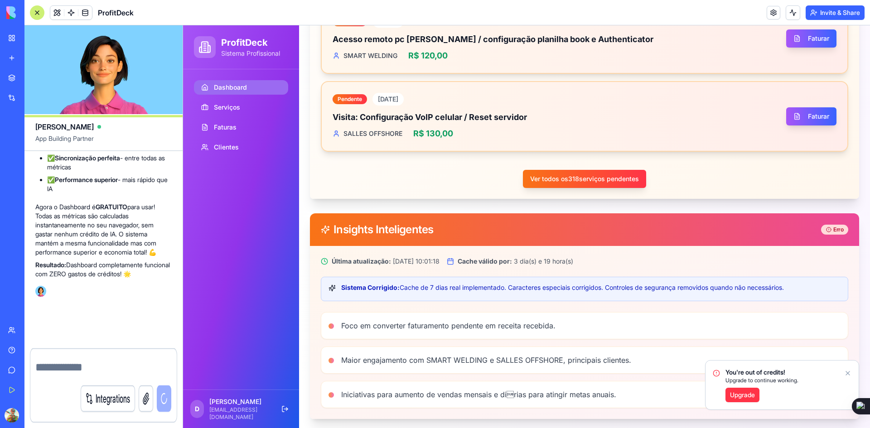
scroll to position [14190, 0]
